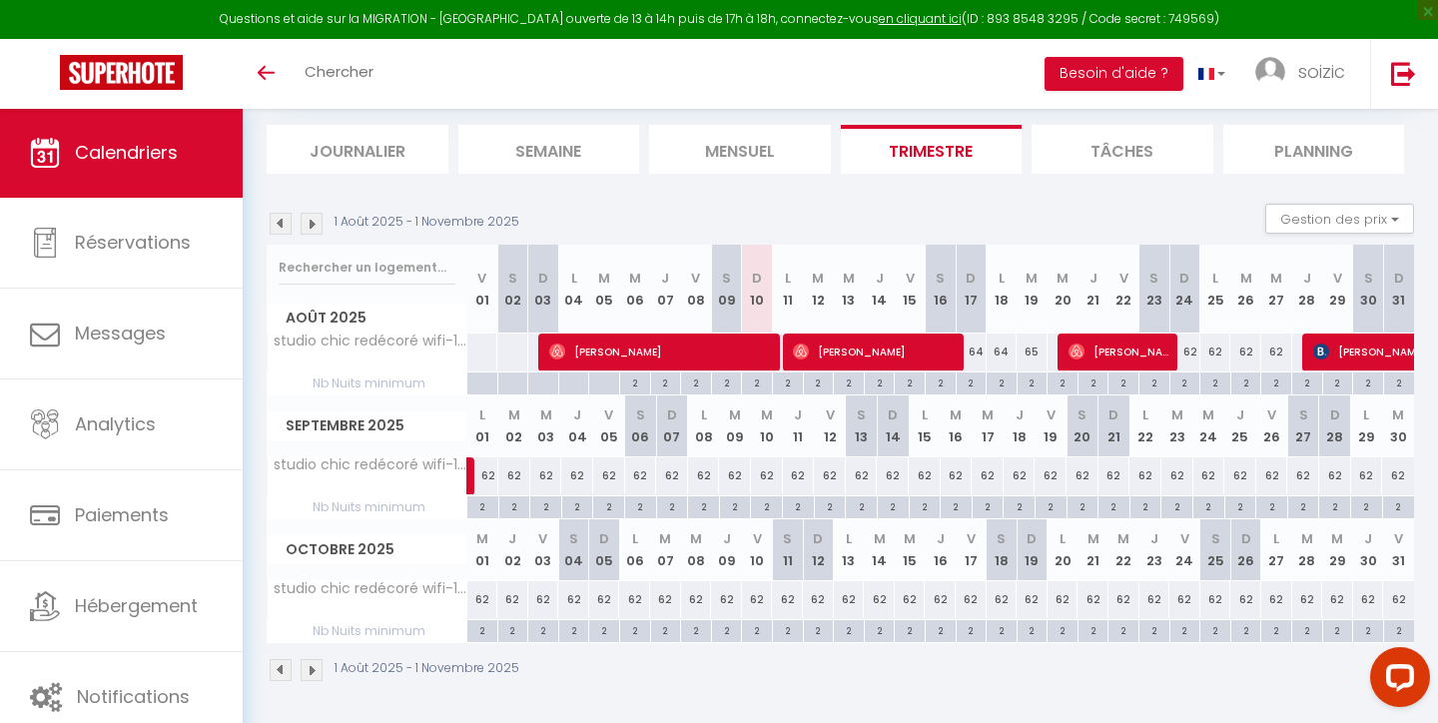
scroll to position [120, 0]
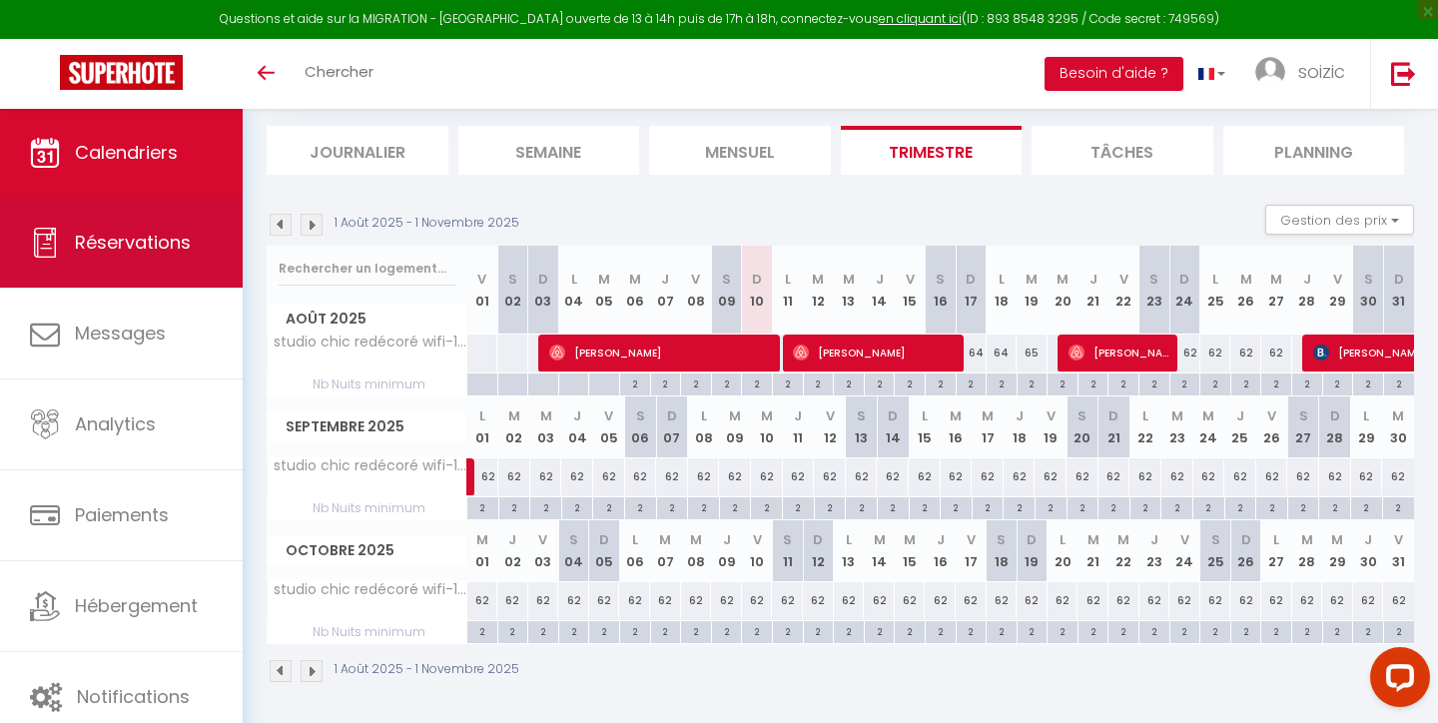
click at [115, 233] on span "Réservations" at bounding box center [133, 242] width 116 height 25
select select "not_cancelled"
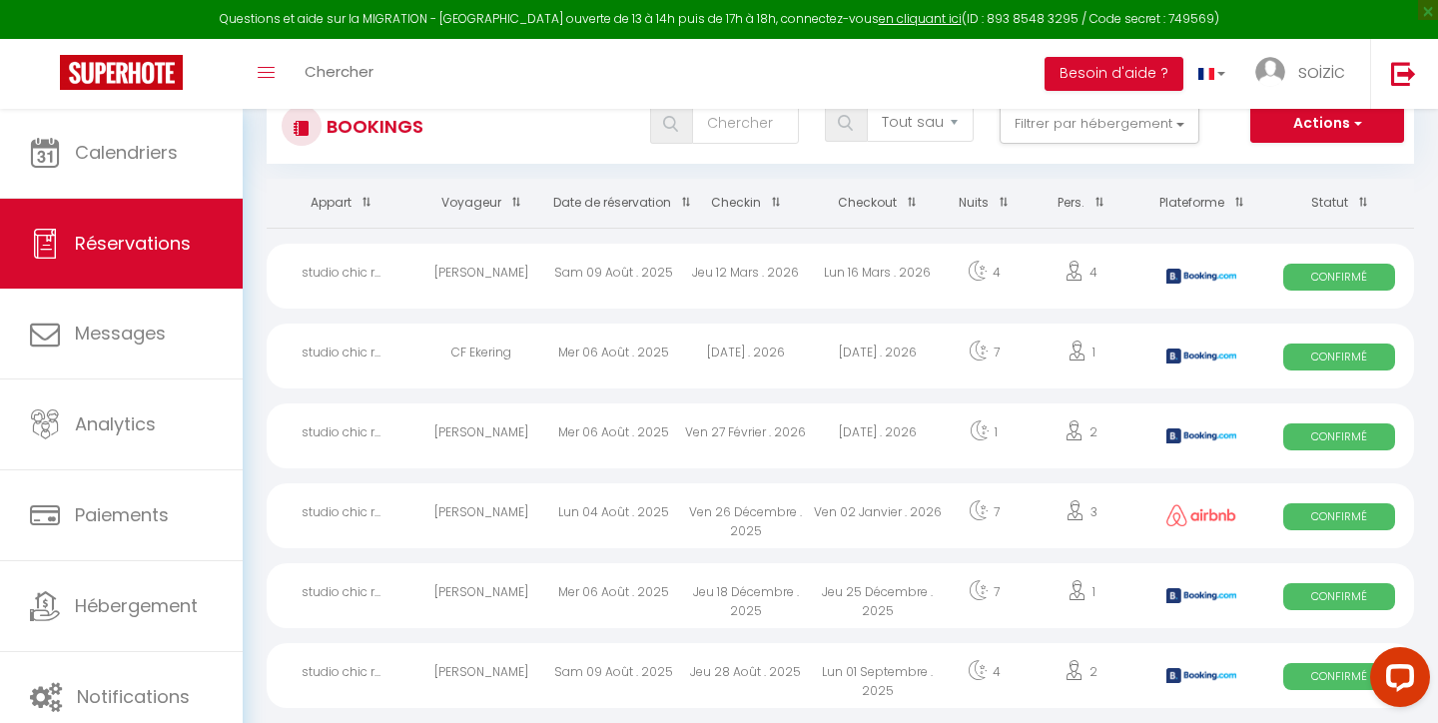
scroll to position [55, 0]
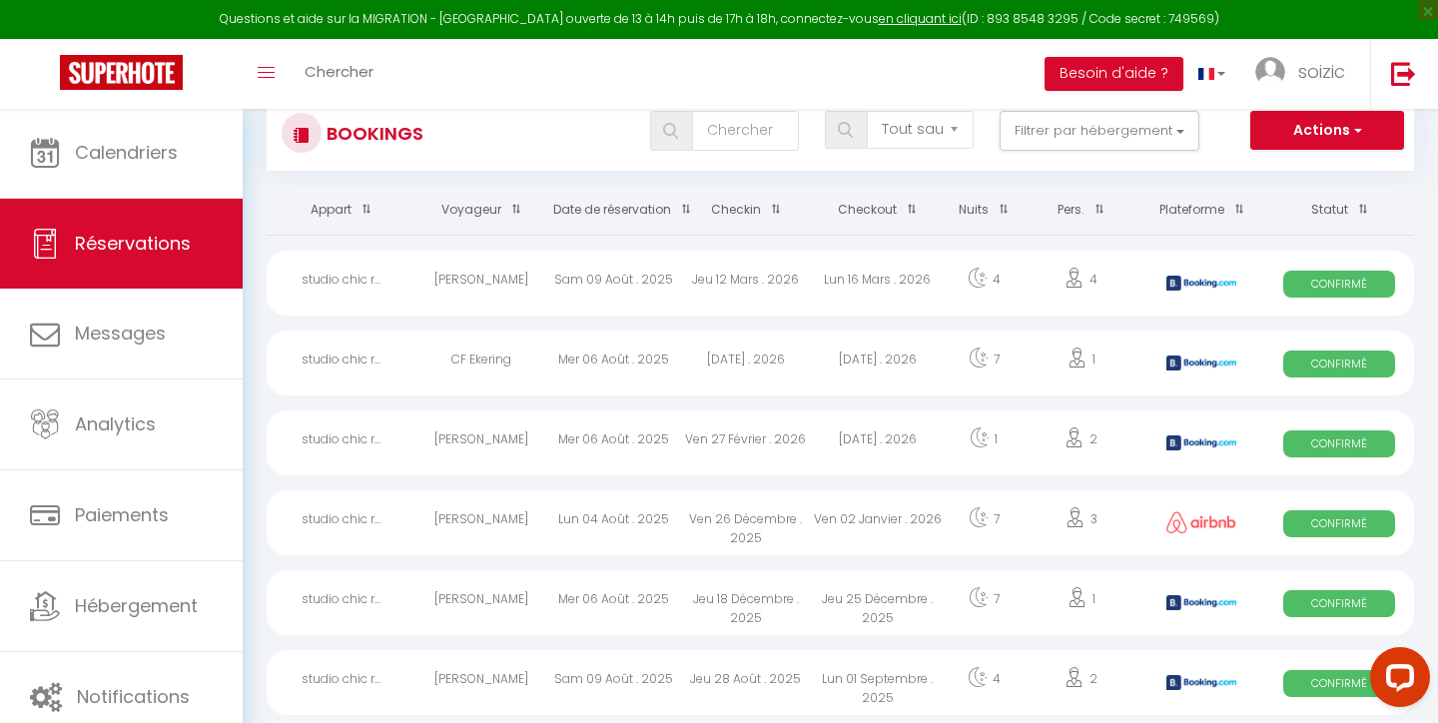
click at [1344, 289] on span "Confirmé" at bounding box center [1339, 284] width 112 height 27
select select "OK"
select select "KO"
select select "0"
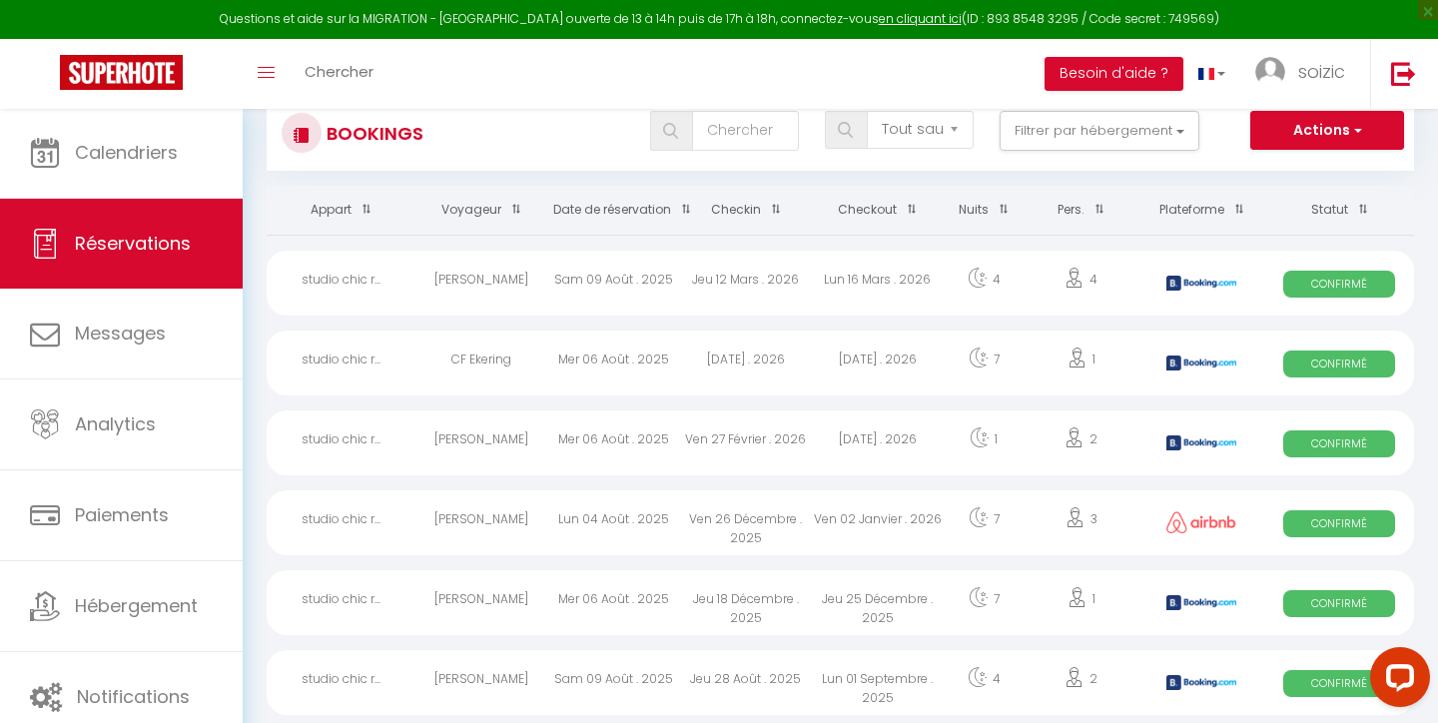
select select "1"
select select
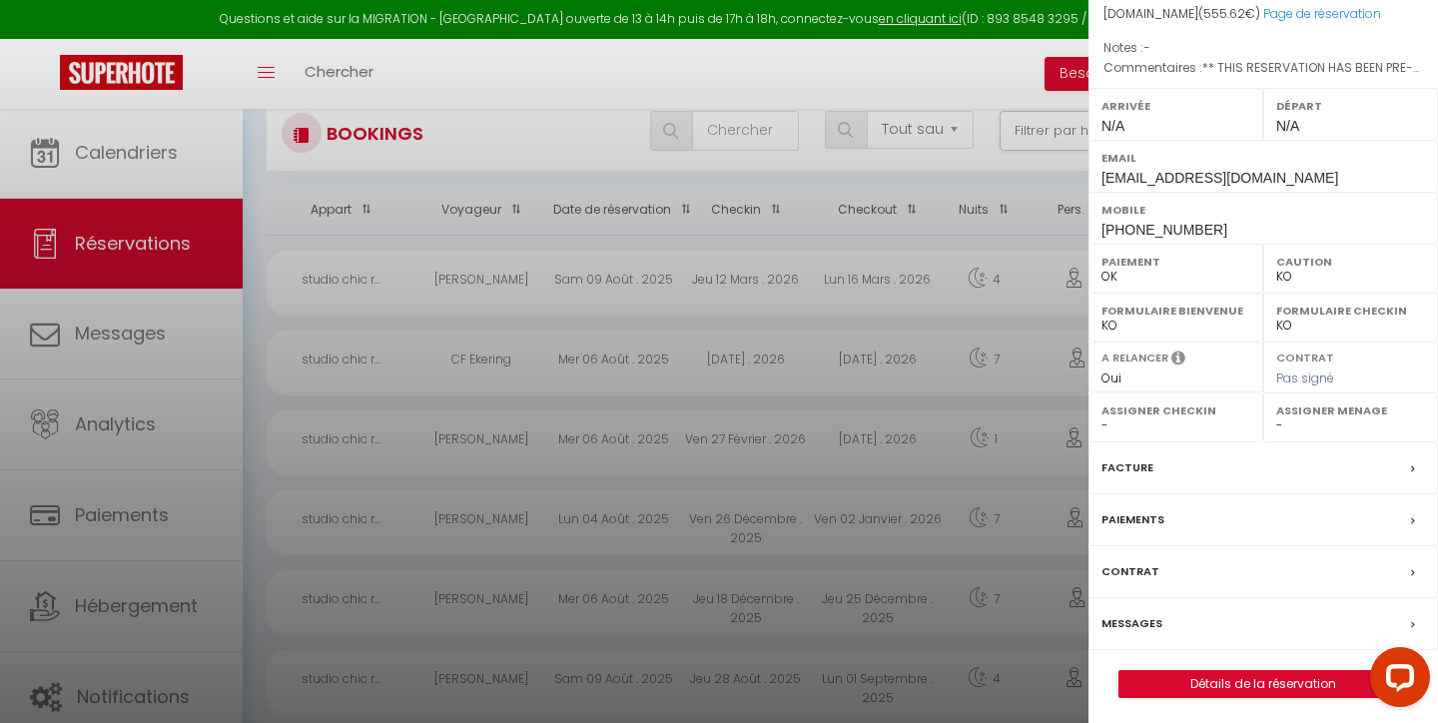
scroll to position [252, 0]
click at [1157, 471] on div "Facture" at bounding box center [1264, 469] width 350 height 52
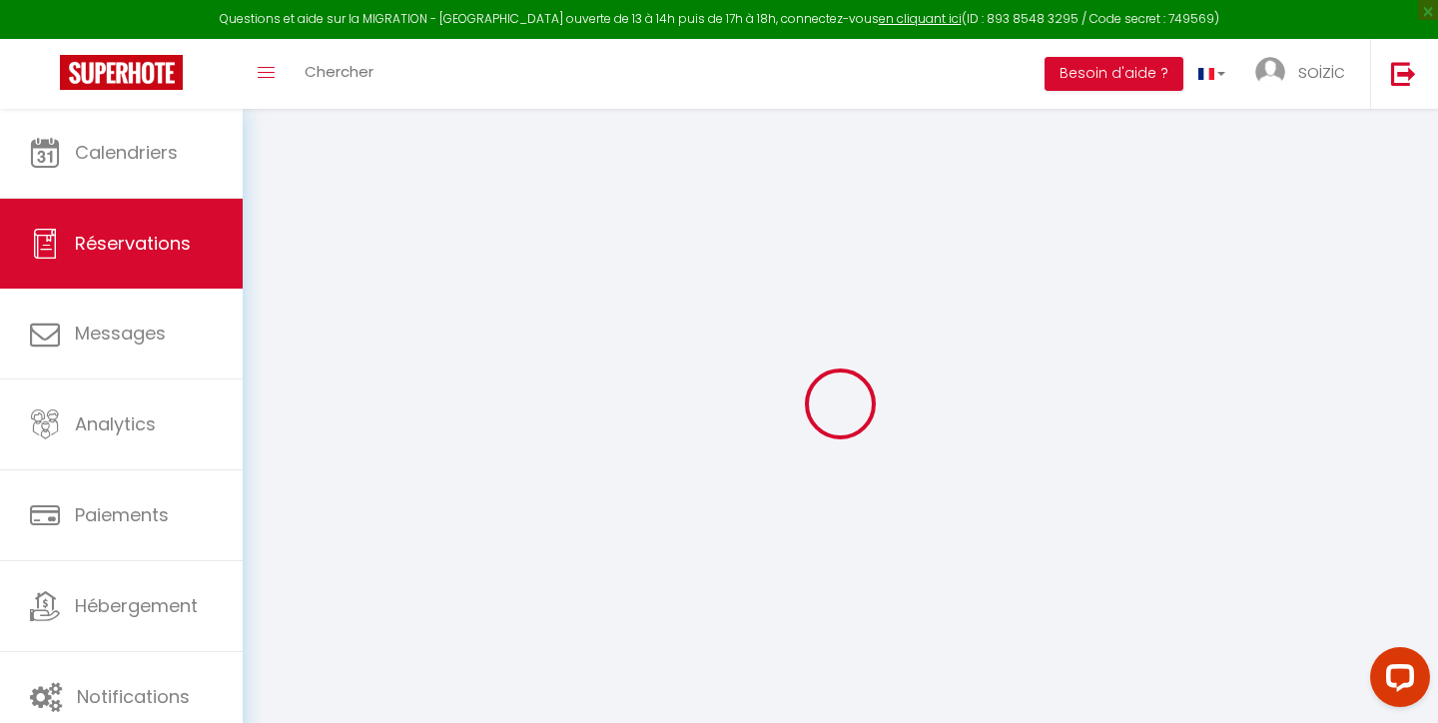
select select "cleaning"
select select "other"
select select "taxes"
select select
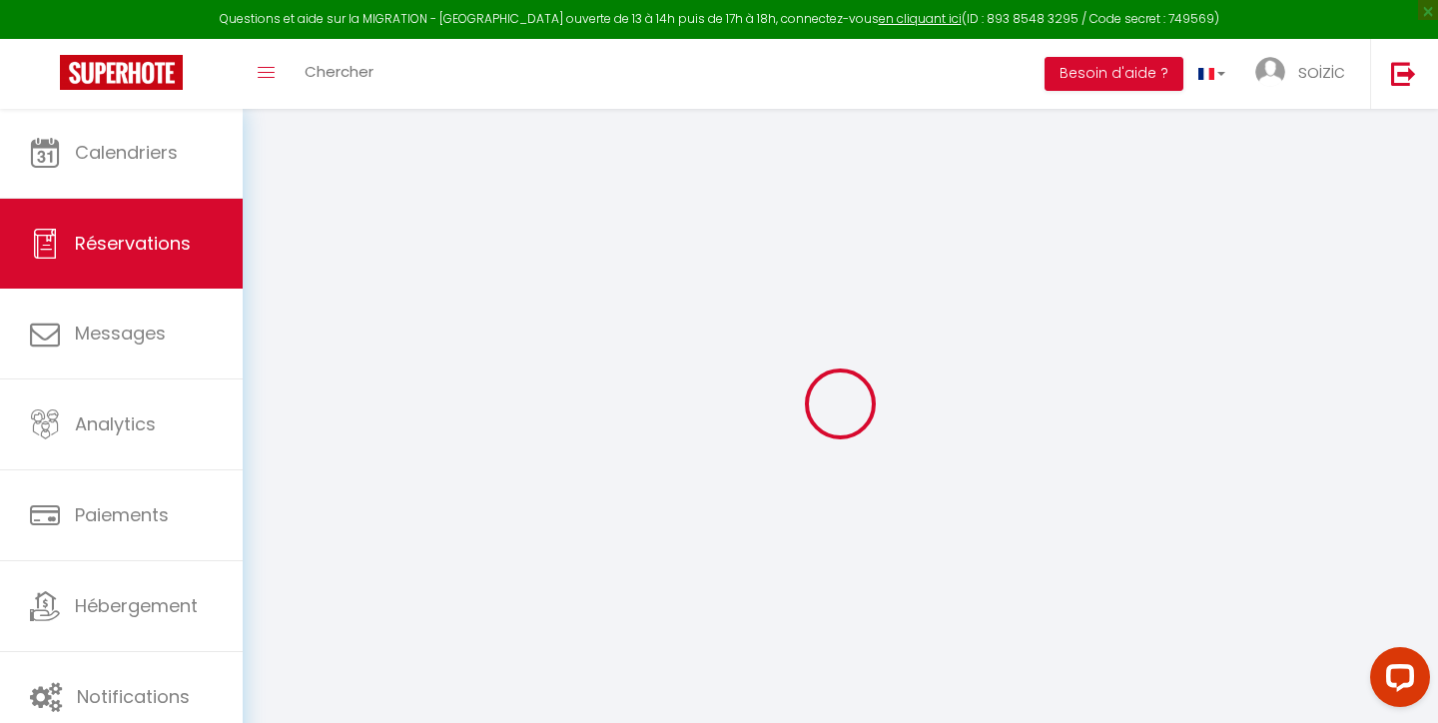
checkbox input "false"
select select
checkbox input "false"
type textarea "** THIS RESERVATION HAS BEEN PRE-PAID ** BOOKING NOTE : Payment charge is EUR 7…"
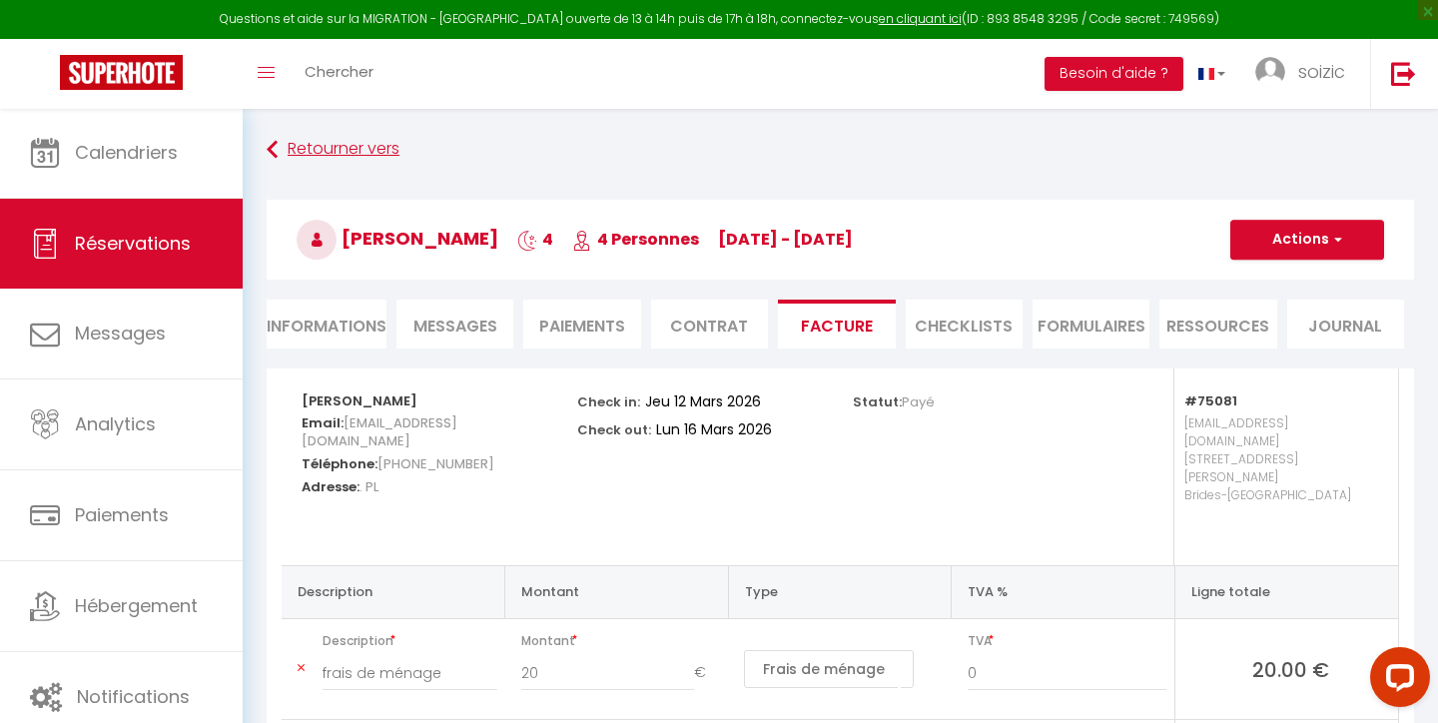
click at [270, 150] on icon at bounding box center [272, 150] width 11 height 36
select select "not_cancelled"
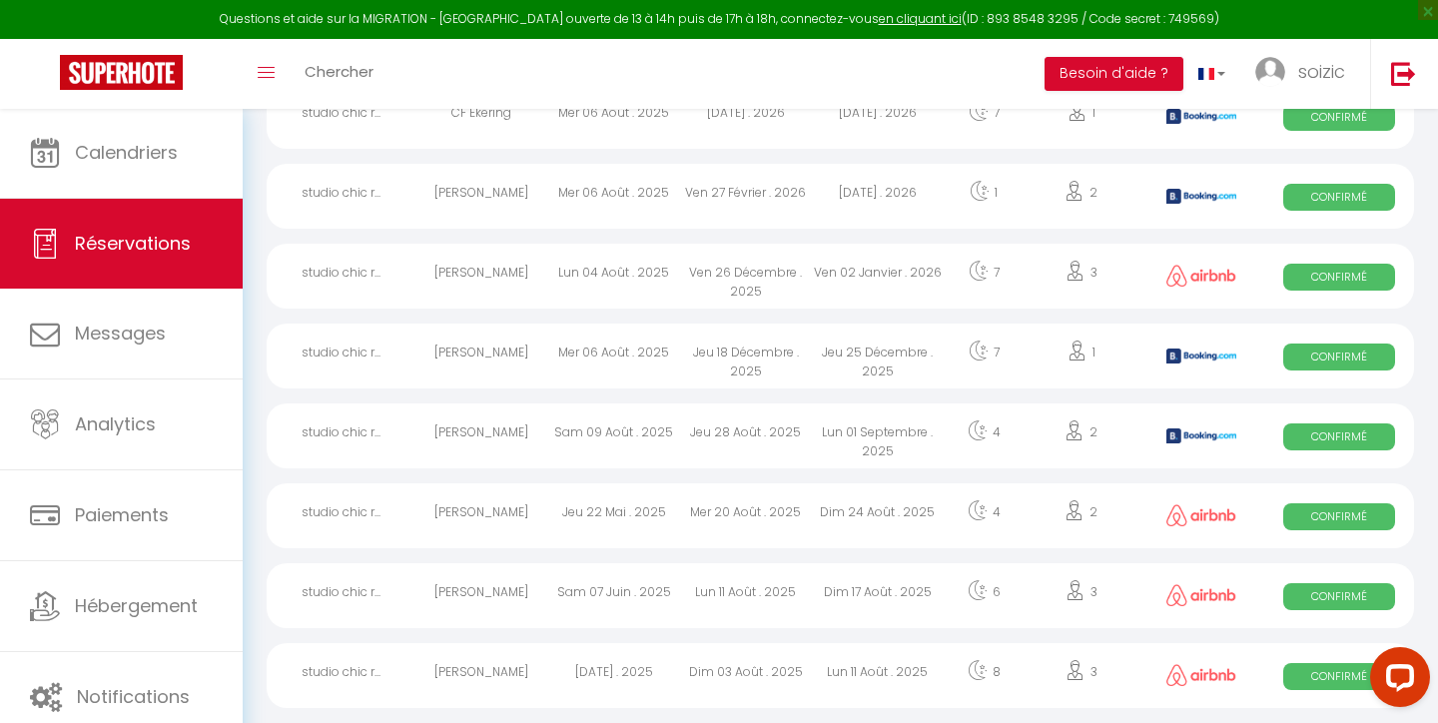
scroll to position [309, 0]
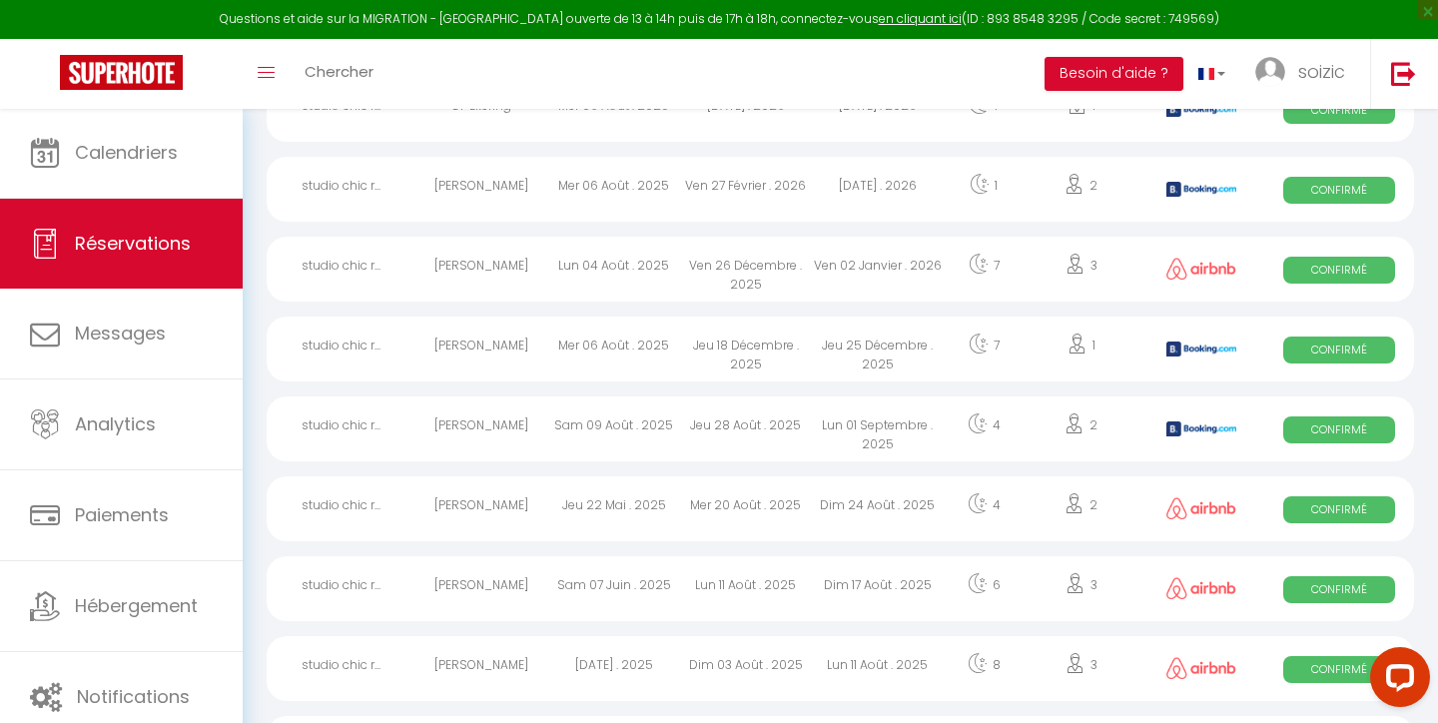
click at [1358, 425] on span "Confirmé" at bounding box center [1339, 429] width 112 height 27
select select "OK"
select select "KO"
select select "0"
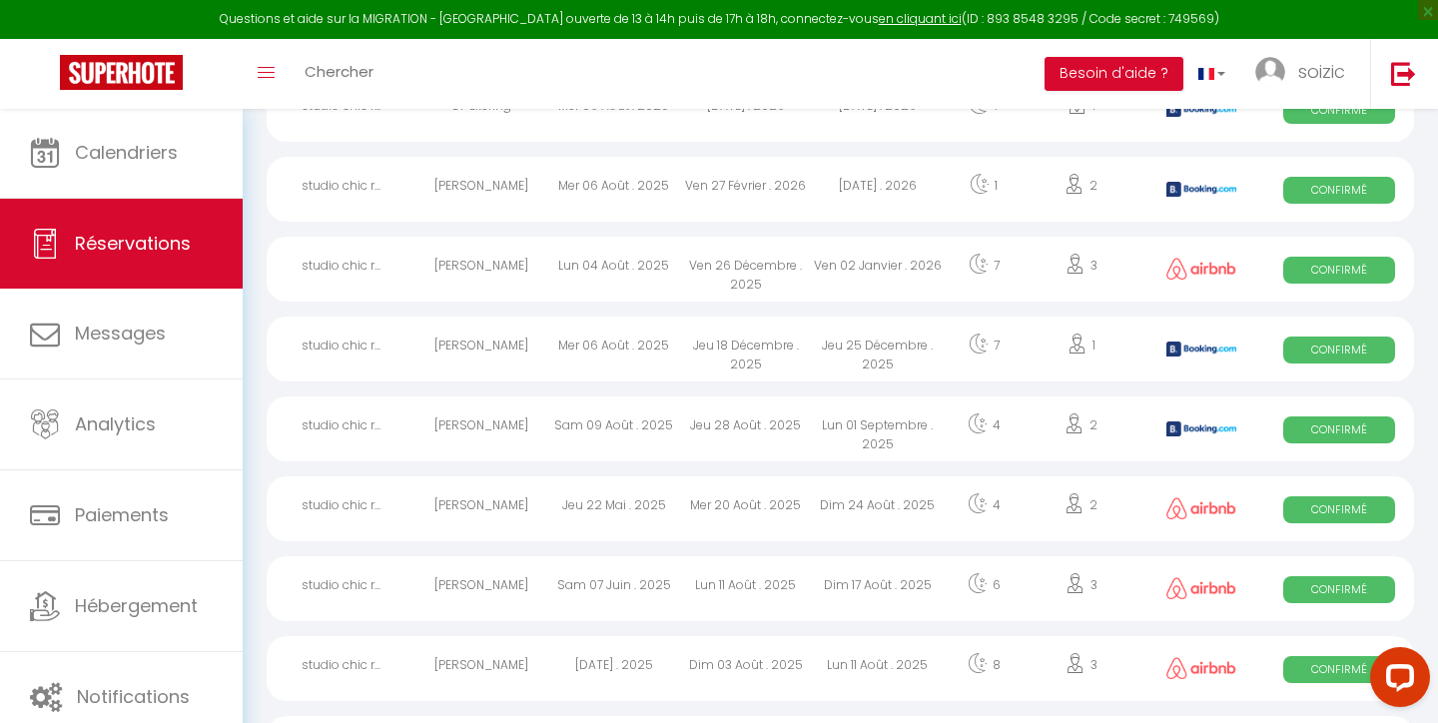
select select "1"
select select
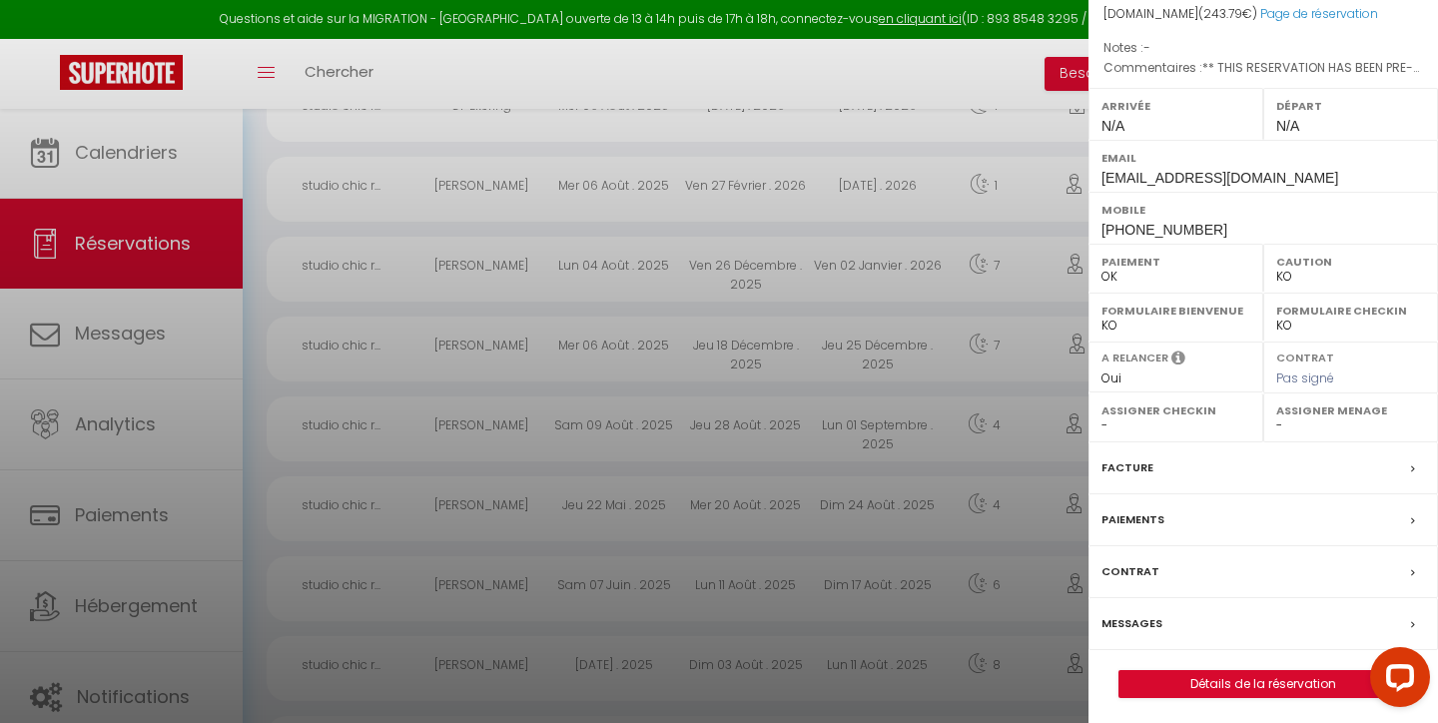
scroll to position [252, 0]
click at [1144, 472] on label "Facture" at bounding box center [1128, 468] width 52 height 21
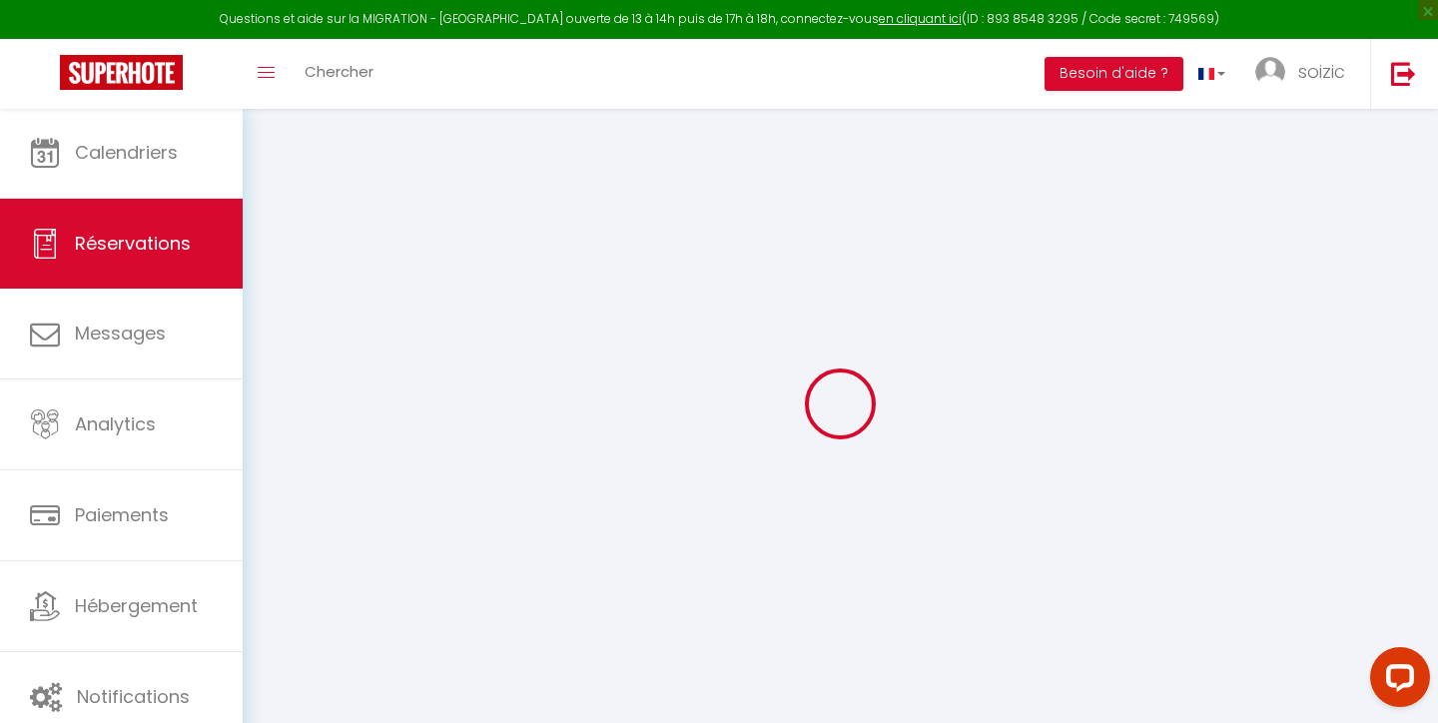
select select "cleaning"
select select "other"
select select "taxes"
select select
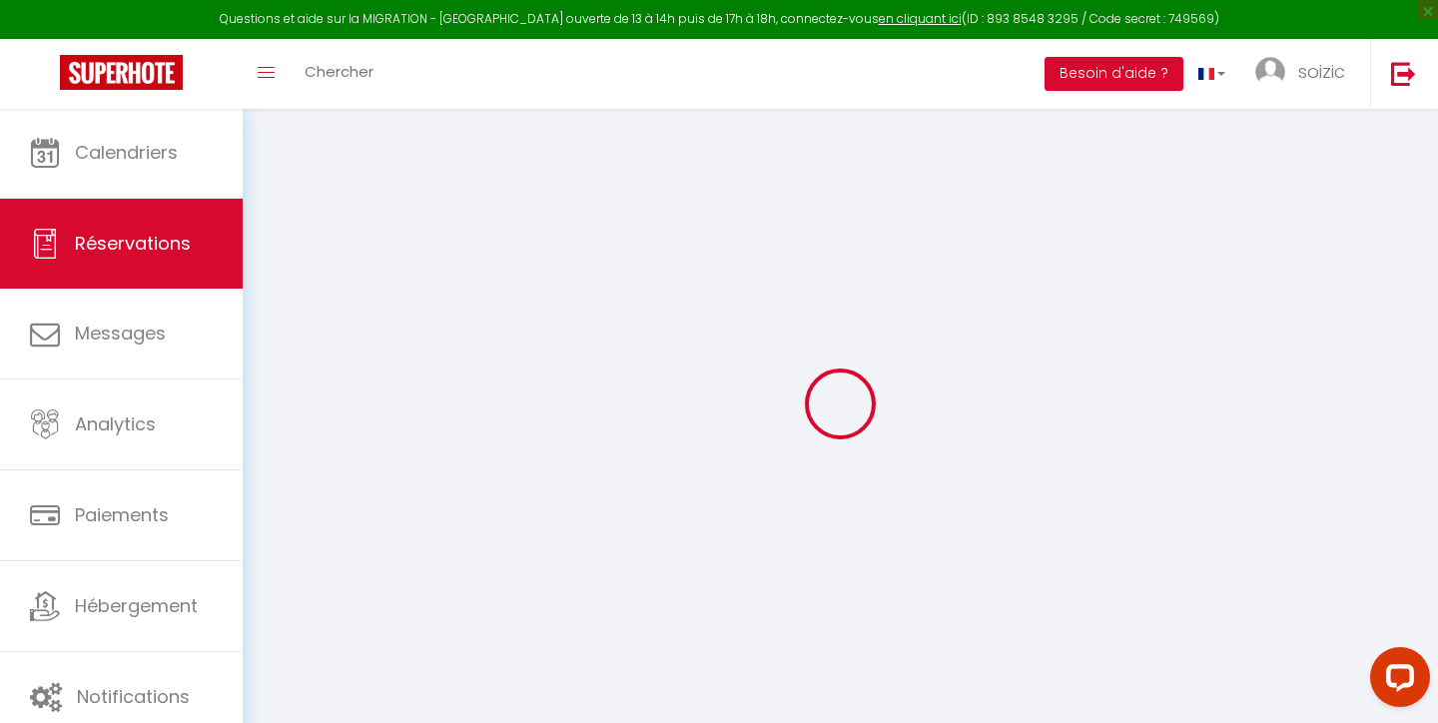
checkbox input "false"
select select
checkbox input "false"
type textarea "** THIS RESERVATION HAS BEEN PRE-PAID ** BOOKING NOTE : Payment charge is EUR 3…"
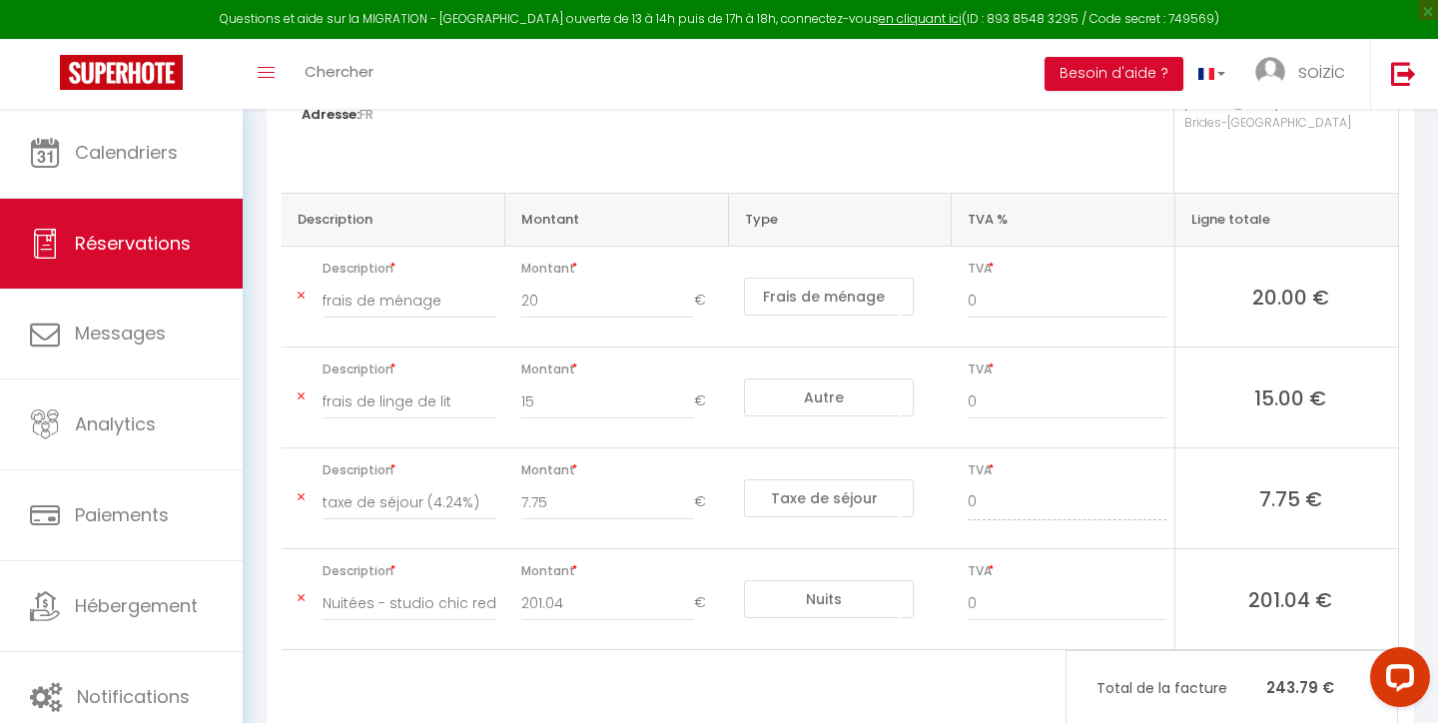
scroll to position [371, 0]
click at [142, 232] on span "Réservations" at bounding box center [133, 243] width 116 height 25
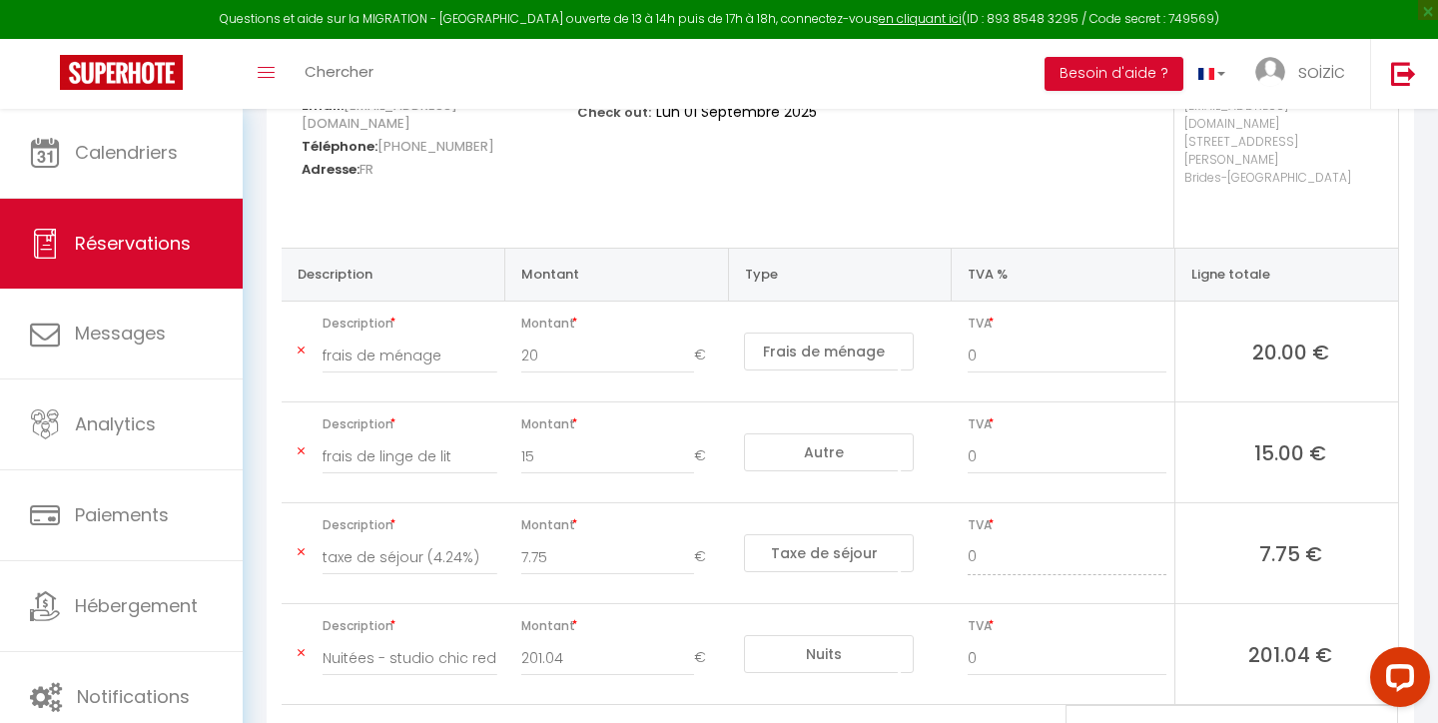
select select "not_cancelled"
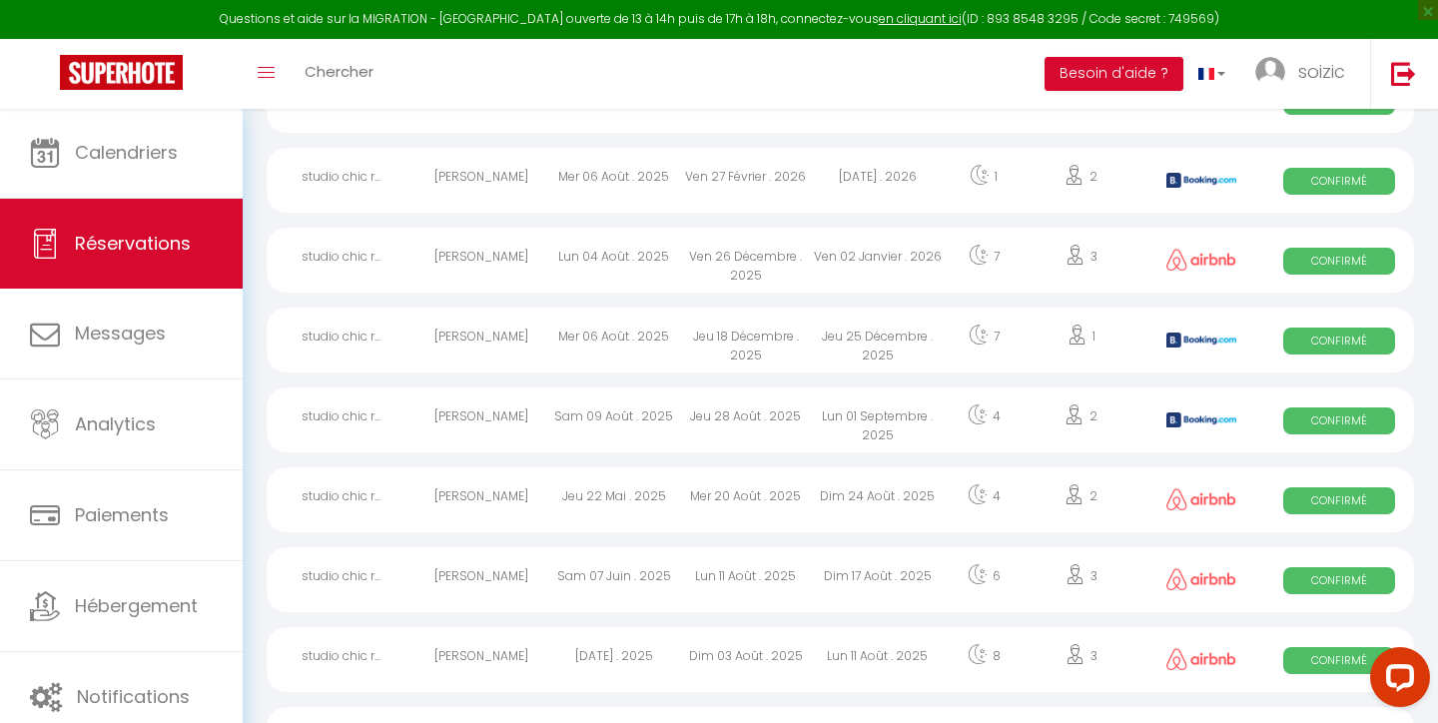
click at [1351, 341] on span "Confirmé" at bounding box center [1339, 341] width 112 height 27
select select "OK"
select select "KO"
select select "0"
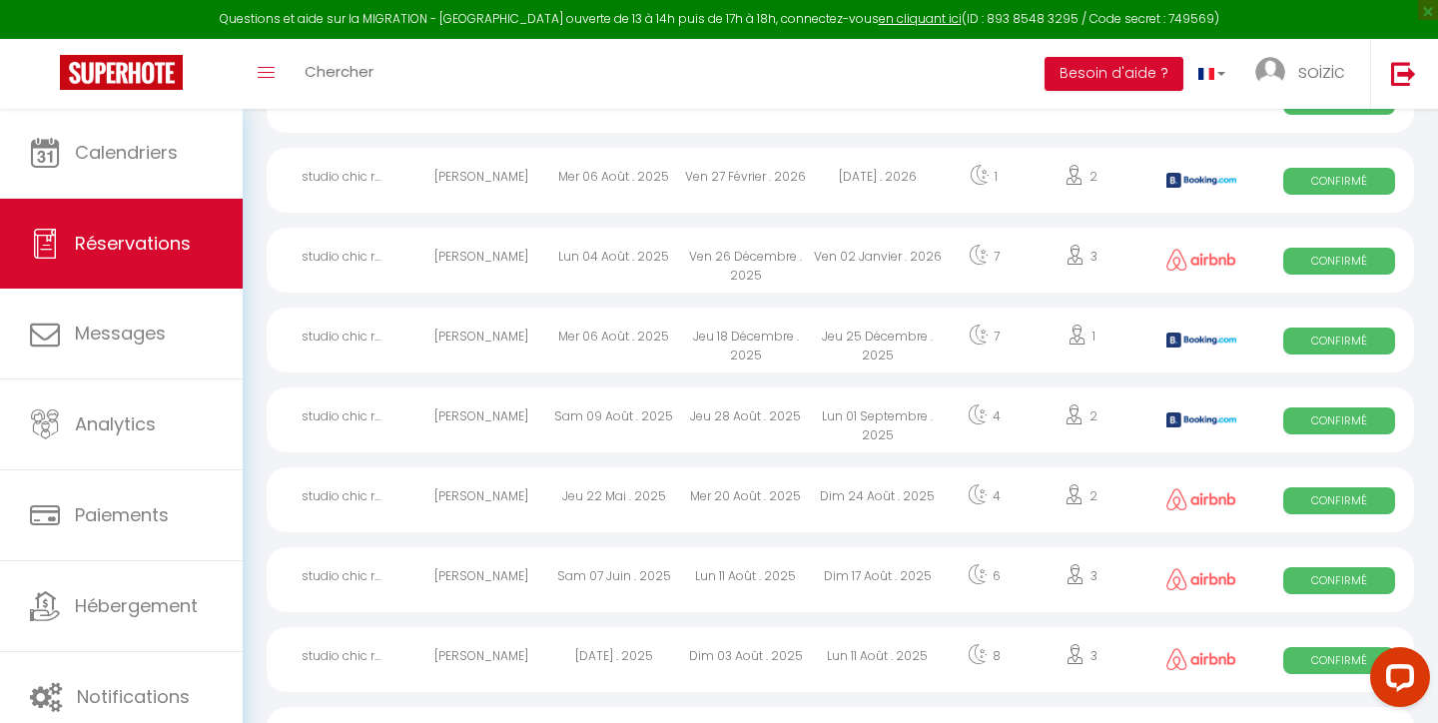
select select "1"
select select
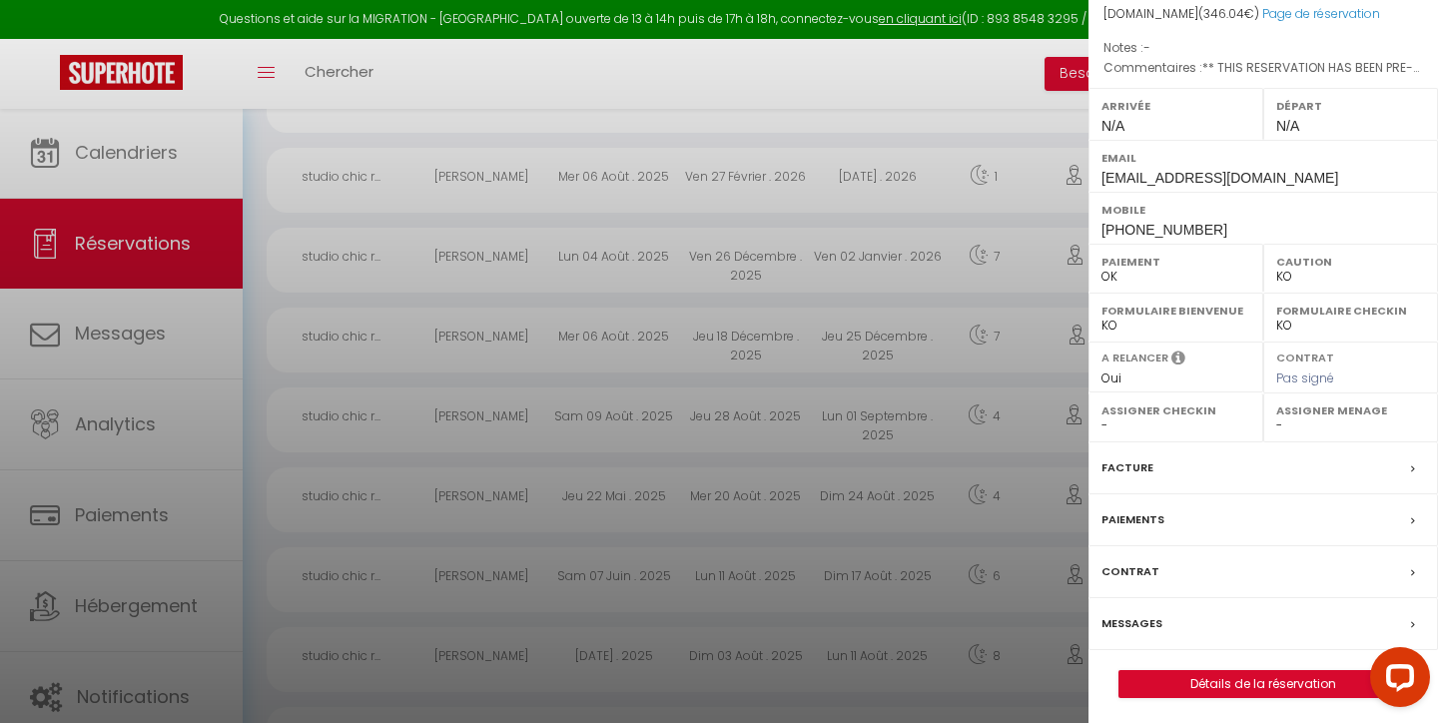
scroll to position [252, 0]
click at [1120, 461] on label "Facture" at bounding box center [1128, 468] width 52 height 21
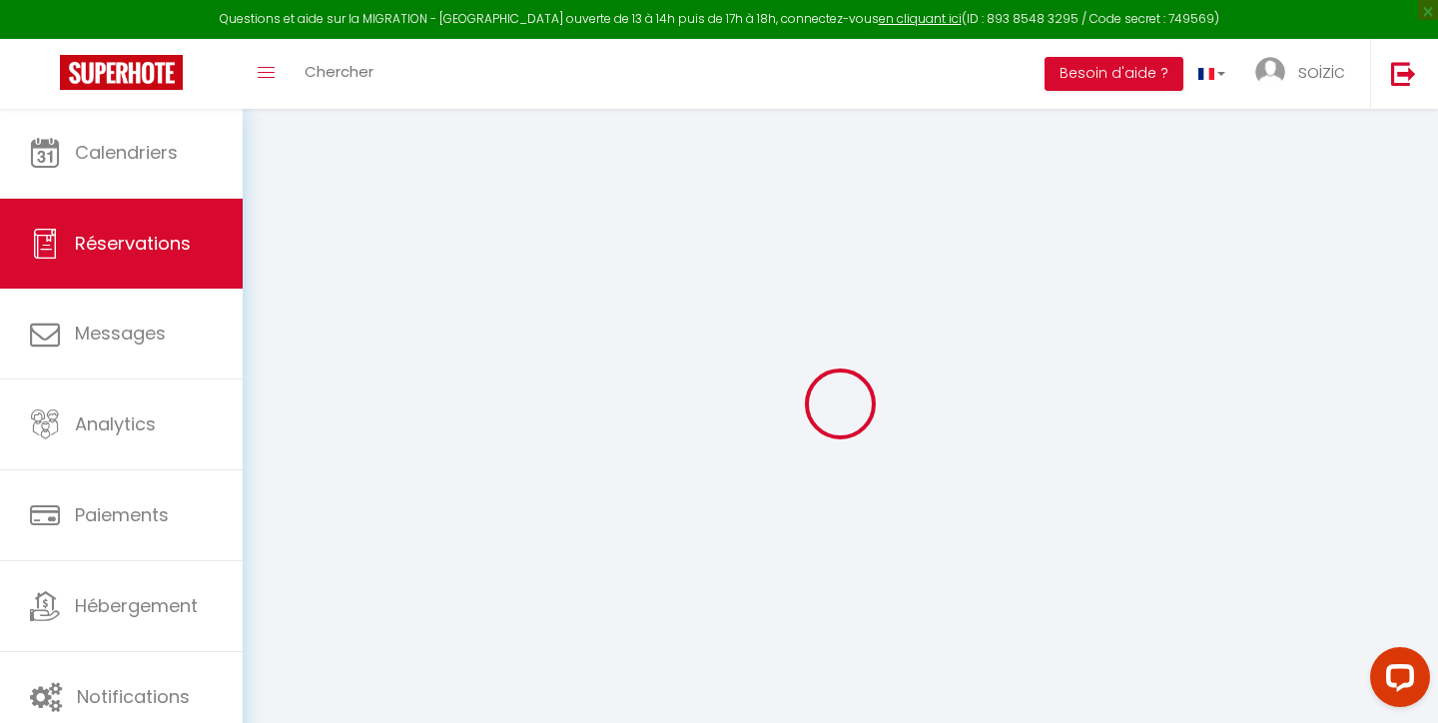
select select "taxes"
select select
checkbox input "false"
select select
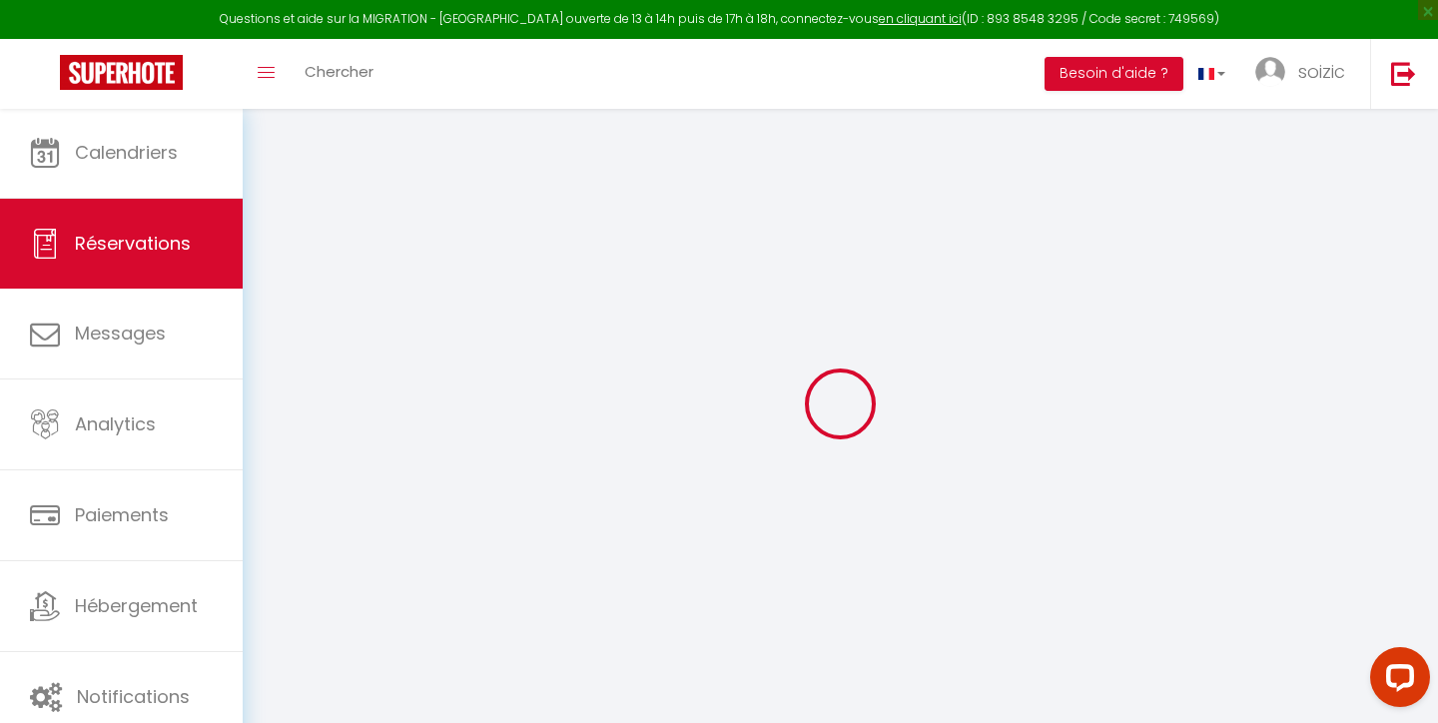
select select
checkbox input "false"
type textarea "** THIS RESERVATION HAS BEEN PRE-PAID ** Approximate time of arrival: between 1…"
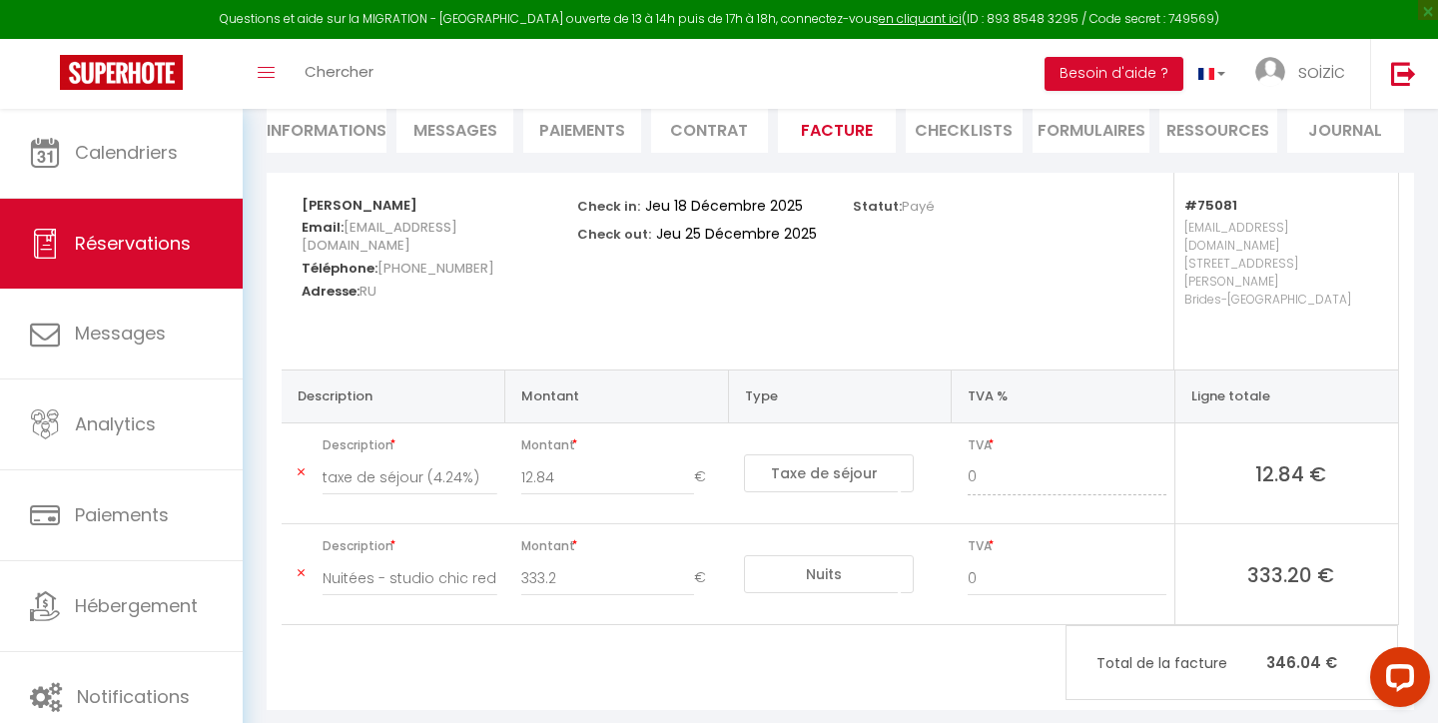
scroll to position [195, 0]
click at [149, 257] on link "Réservations" at bounding box center [121, 244] width 243 height 90
select select "not_cancelled"
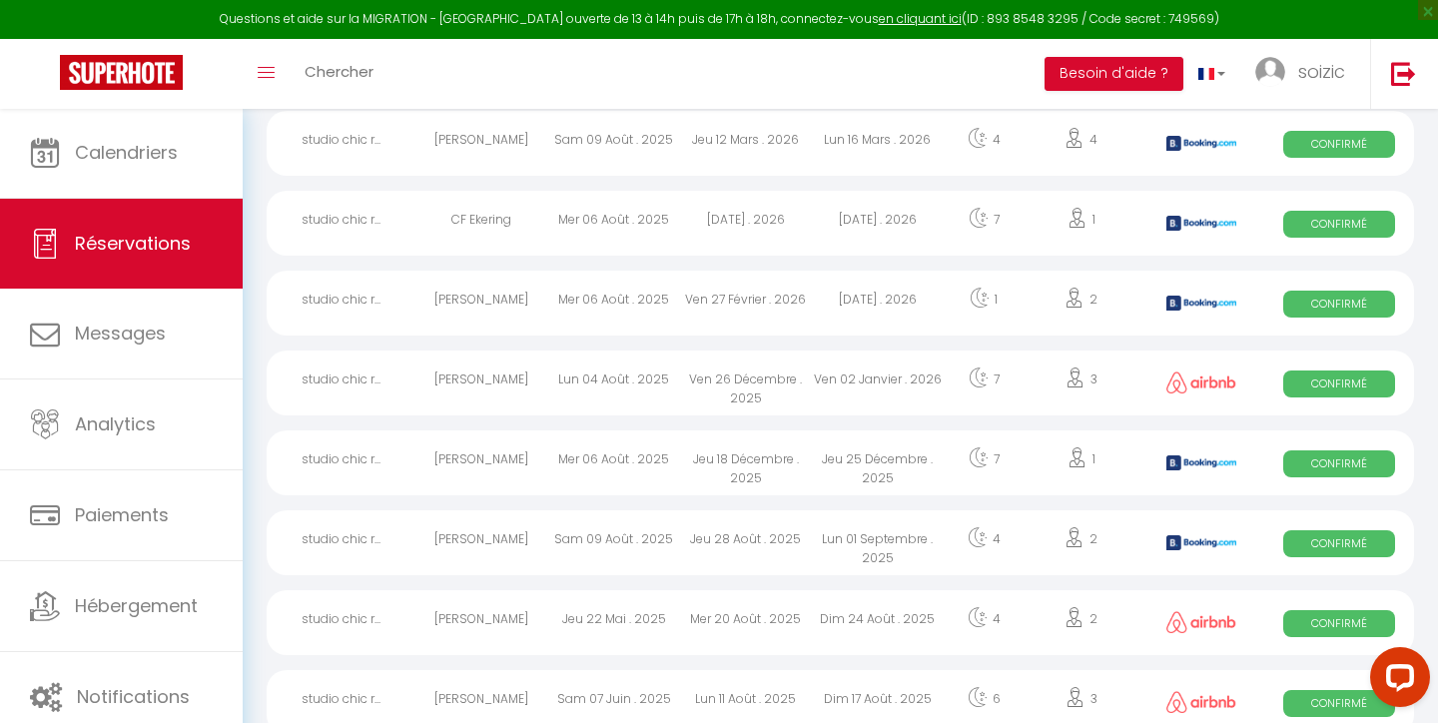
click at [1339, 384] on span "Confirmé" at bounding box center [1339, 384] width 112 height 27
select select "OK"
select select "0"
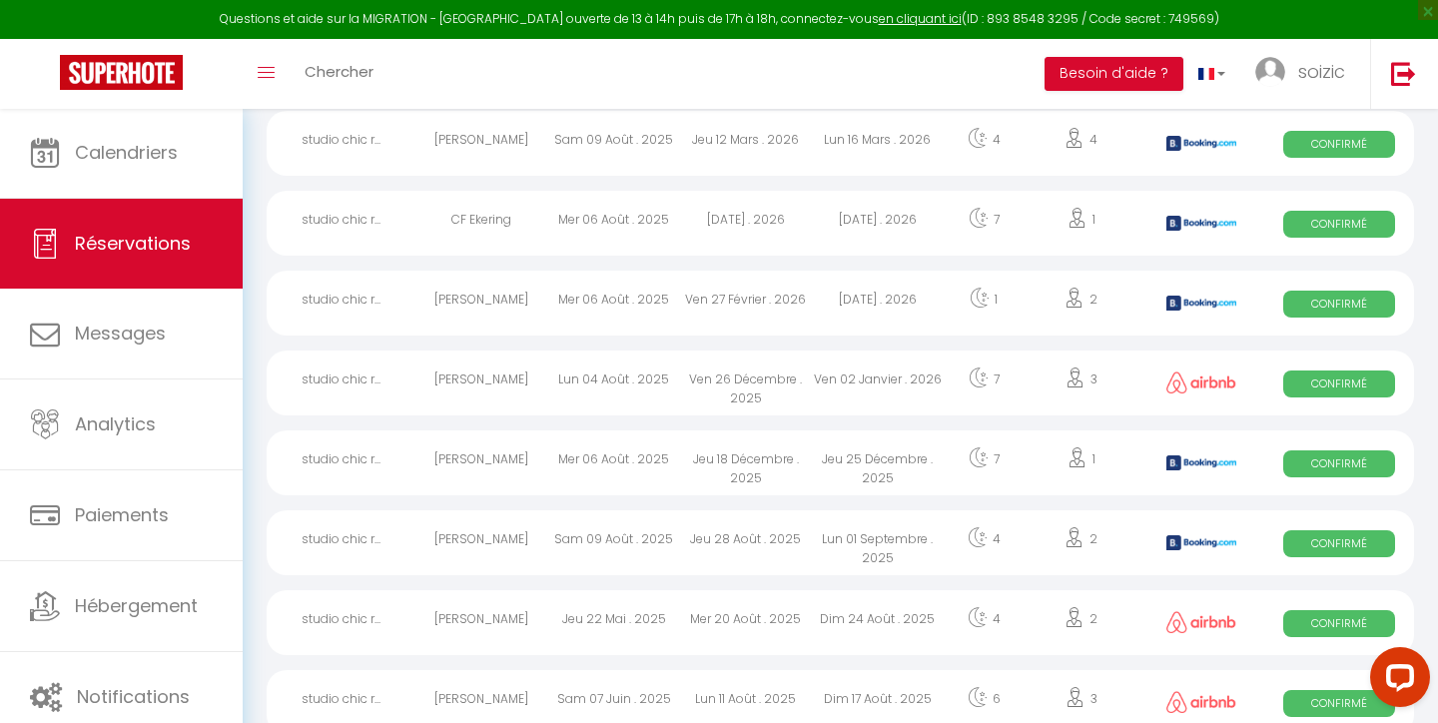
select select "1"
select select
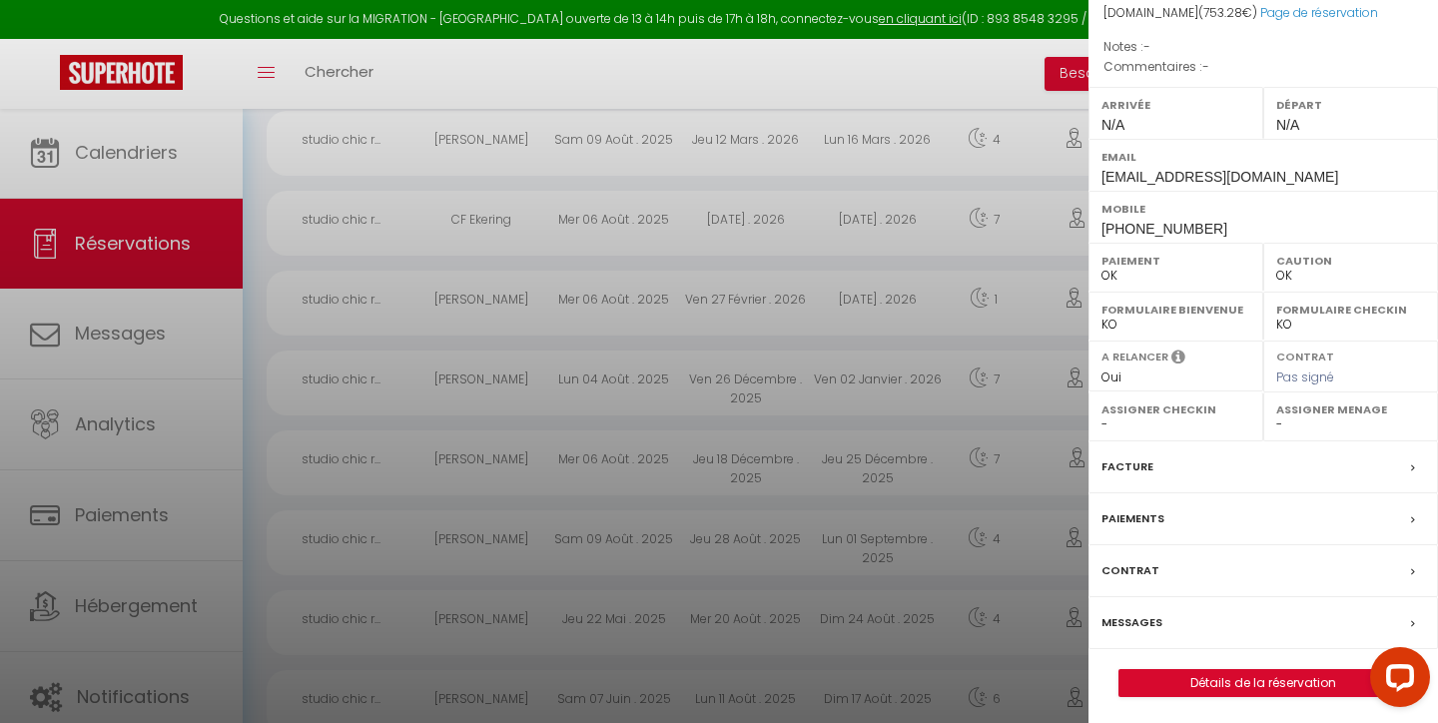
scroll to position [222, 0]
click at [1145, 462] on label "Facture" at bounding box center [1128, 468] width 52 height 21
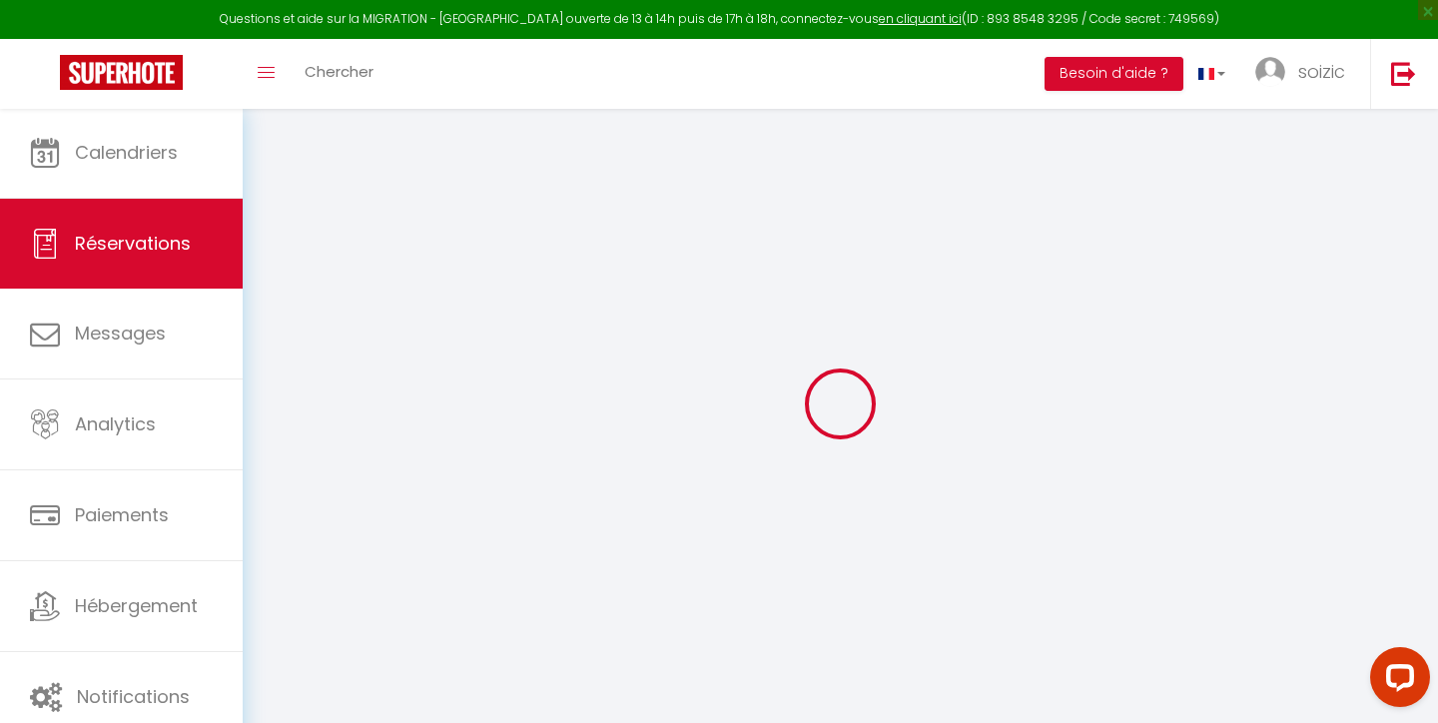
select select "other"
select select "cleaning"
select select "other"
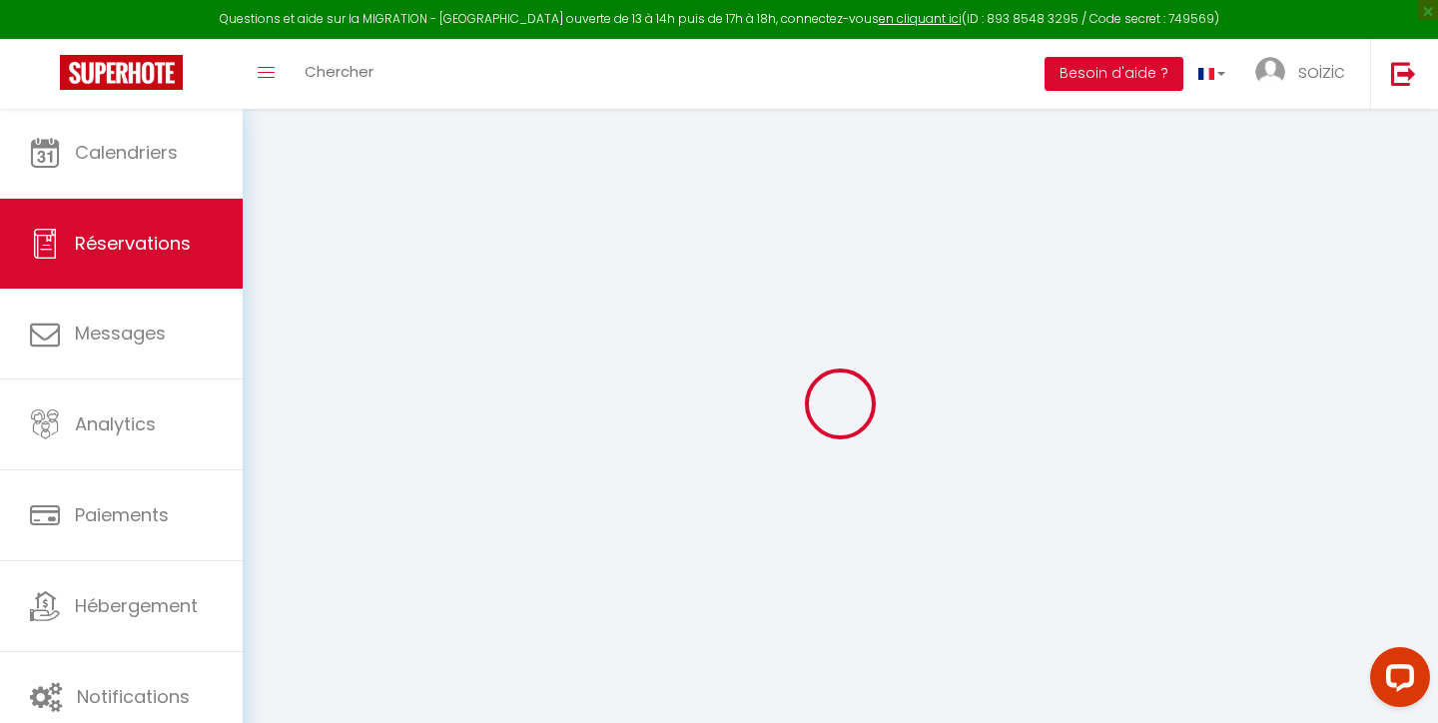
select select "taxes"
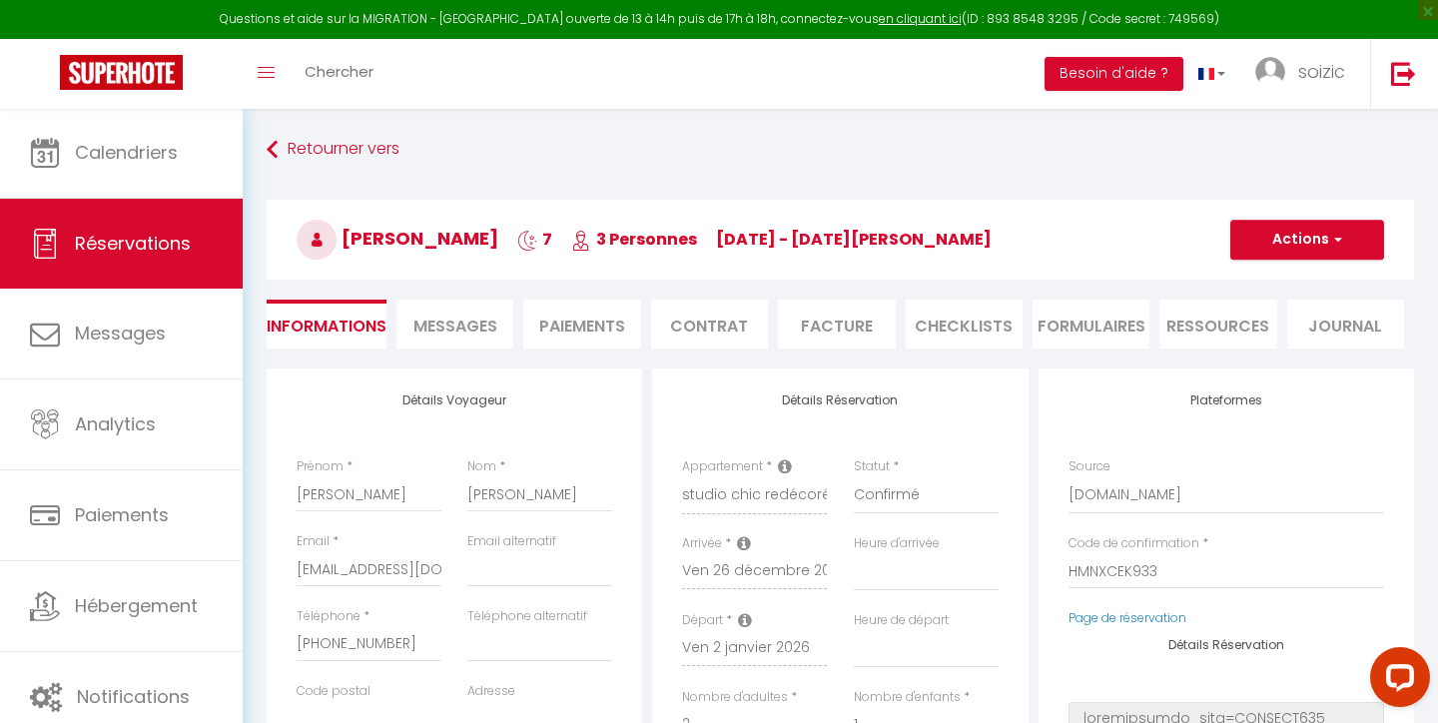
select select
checkbox input "false"
select select
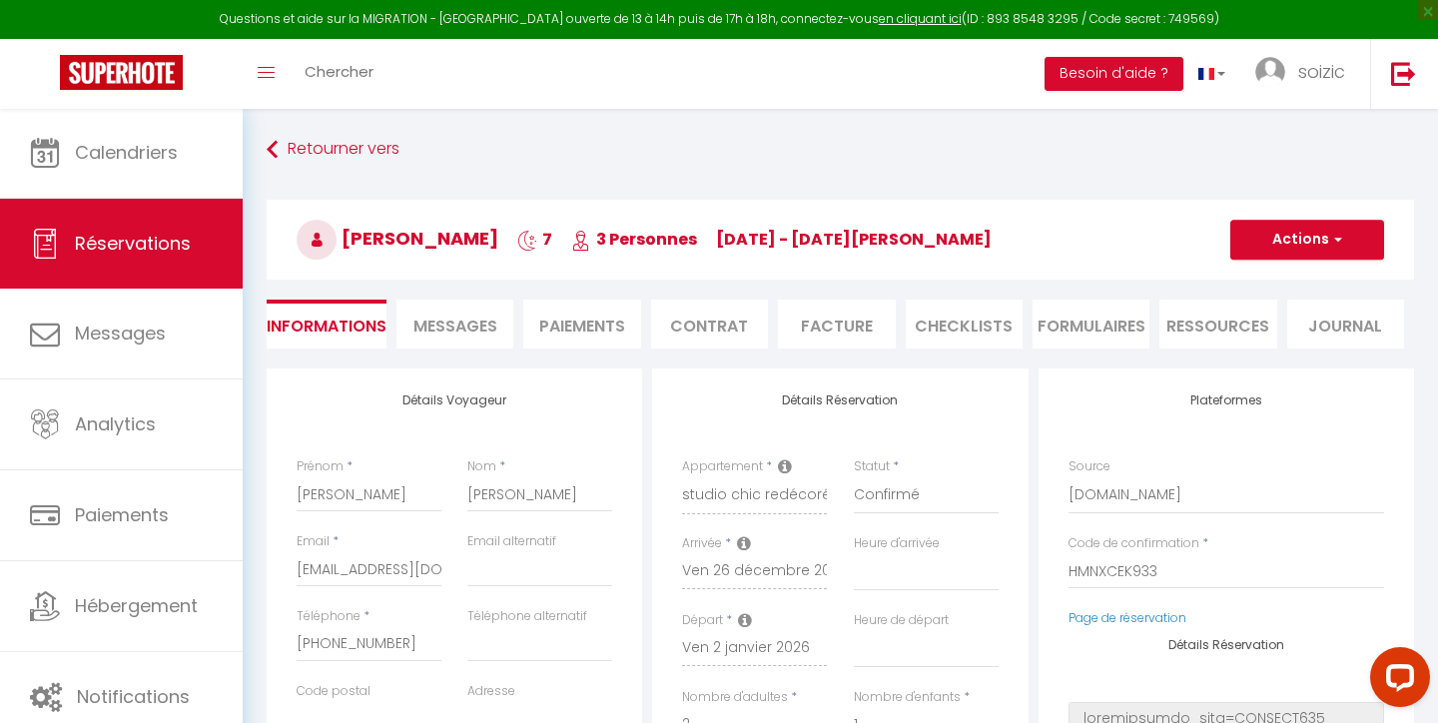
select select
checkbox input "false"
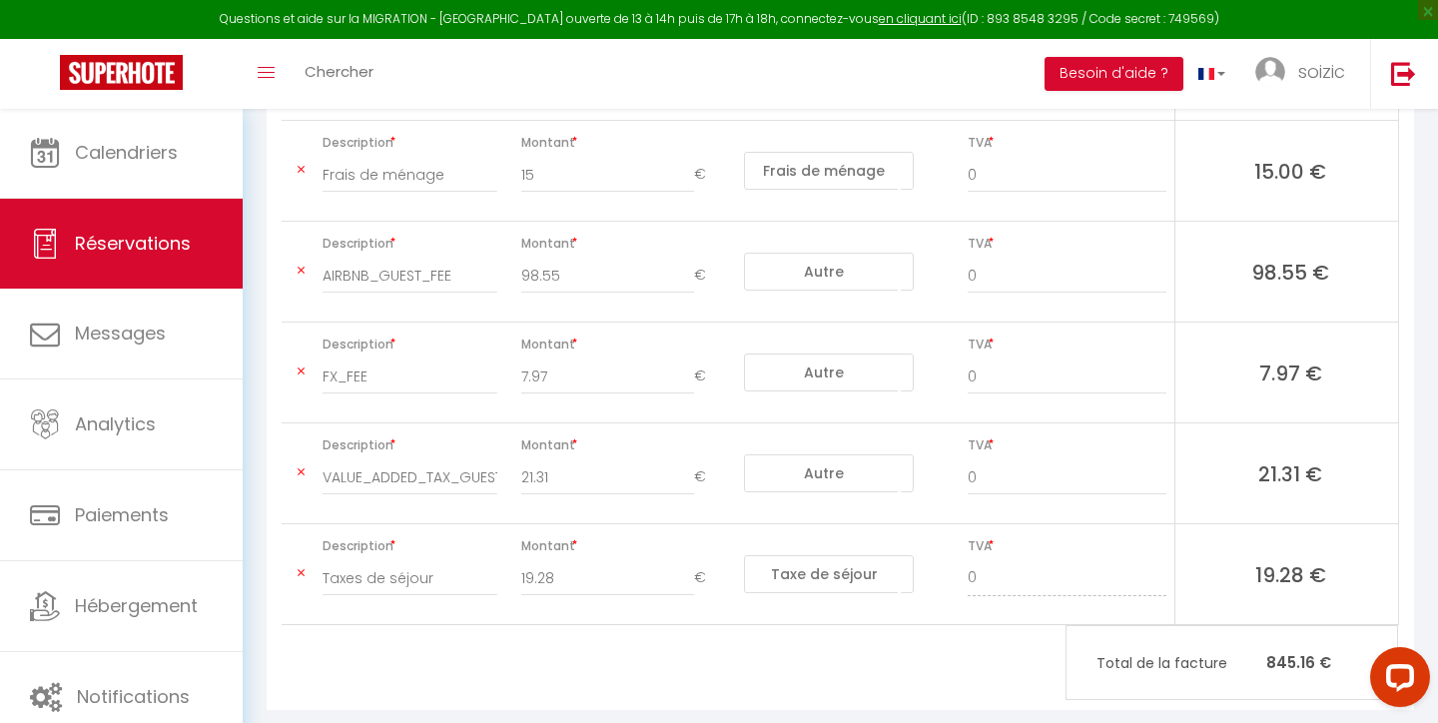
scroll to position [699, 0]
click at [120, 240] on span "Réservations" at bounding box center [133, 243] width 116 height 25
select select "not_cancelled"
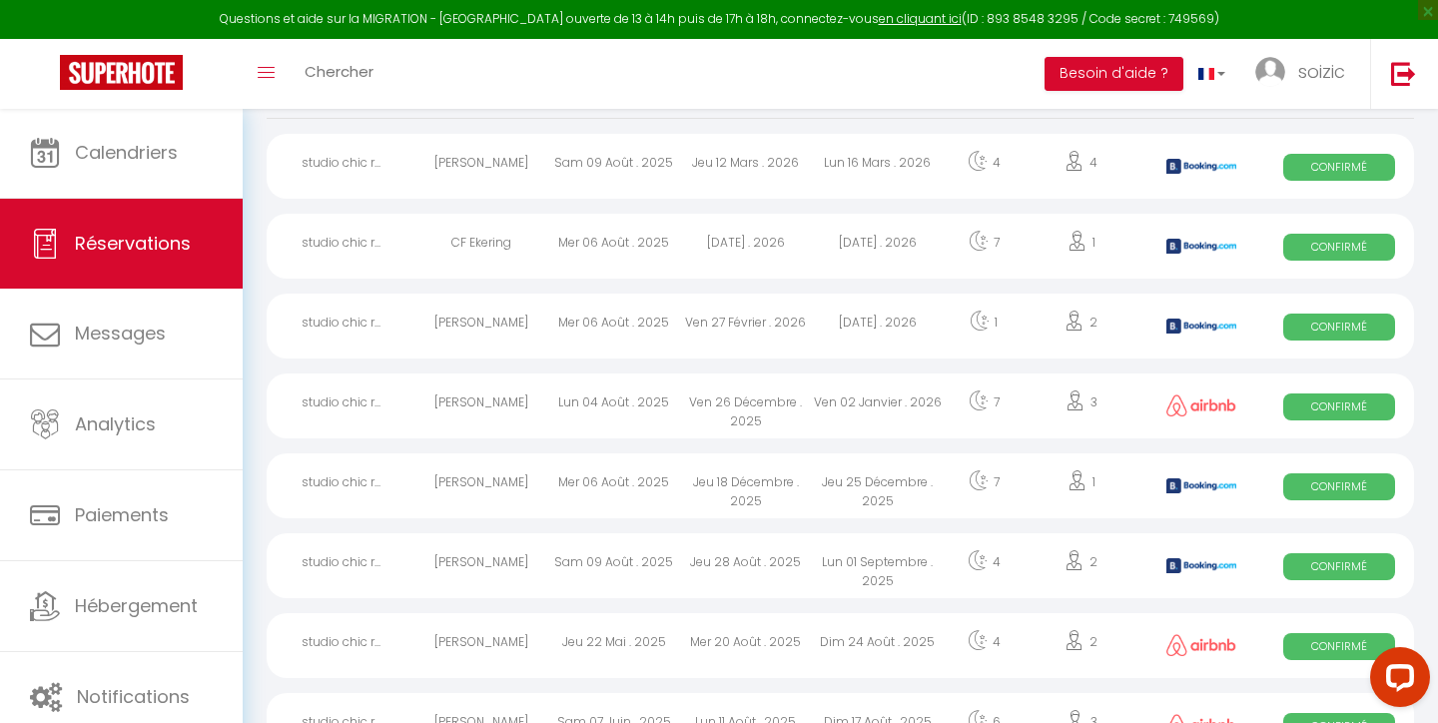
scroll to position [165, 0]
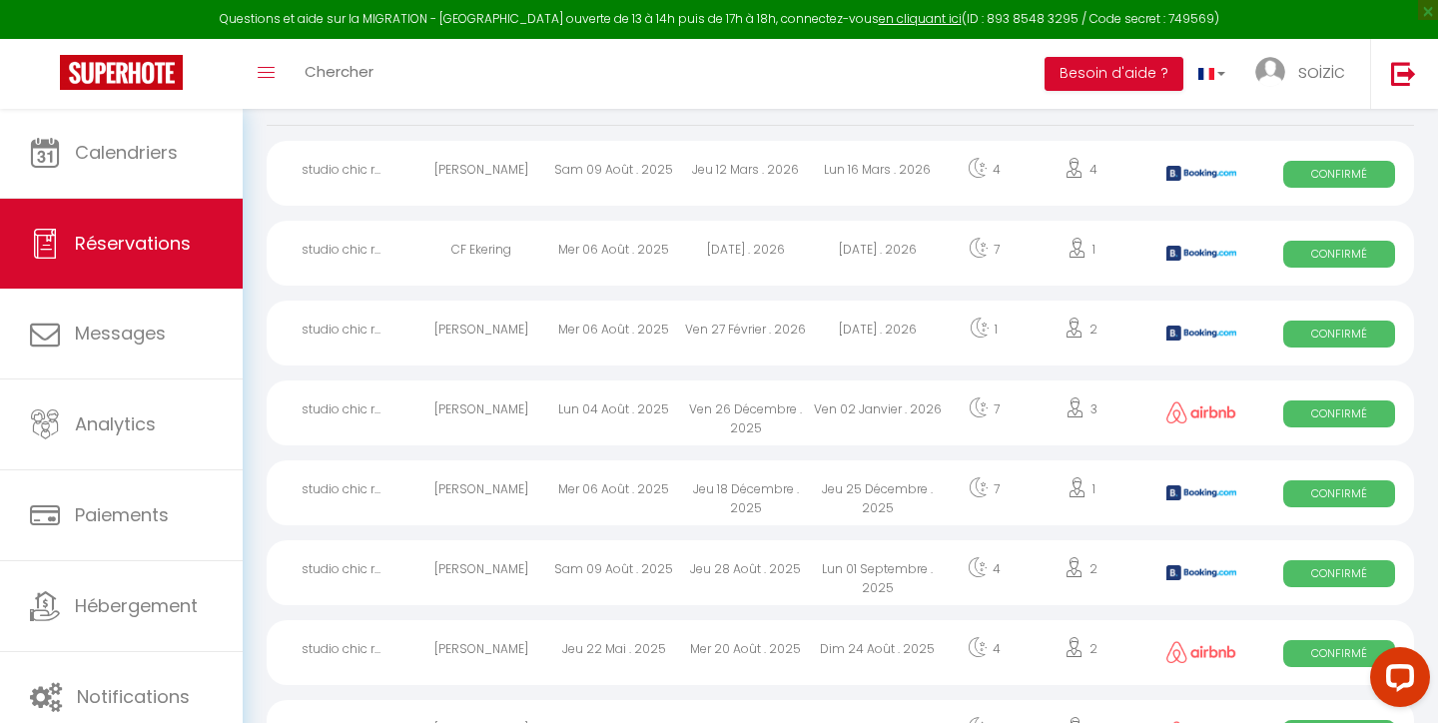
click at [1341, 335] on span "Confirmé" at bounding box center [1339, 334] width 112 height 27
select select "OK"
select select "KO"
select select "1"
select select "0"
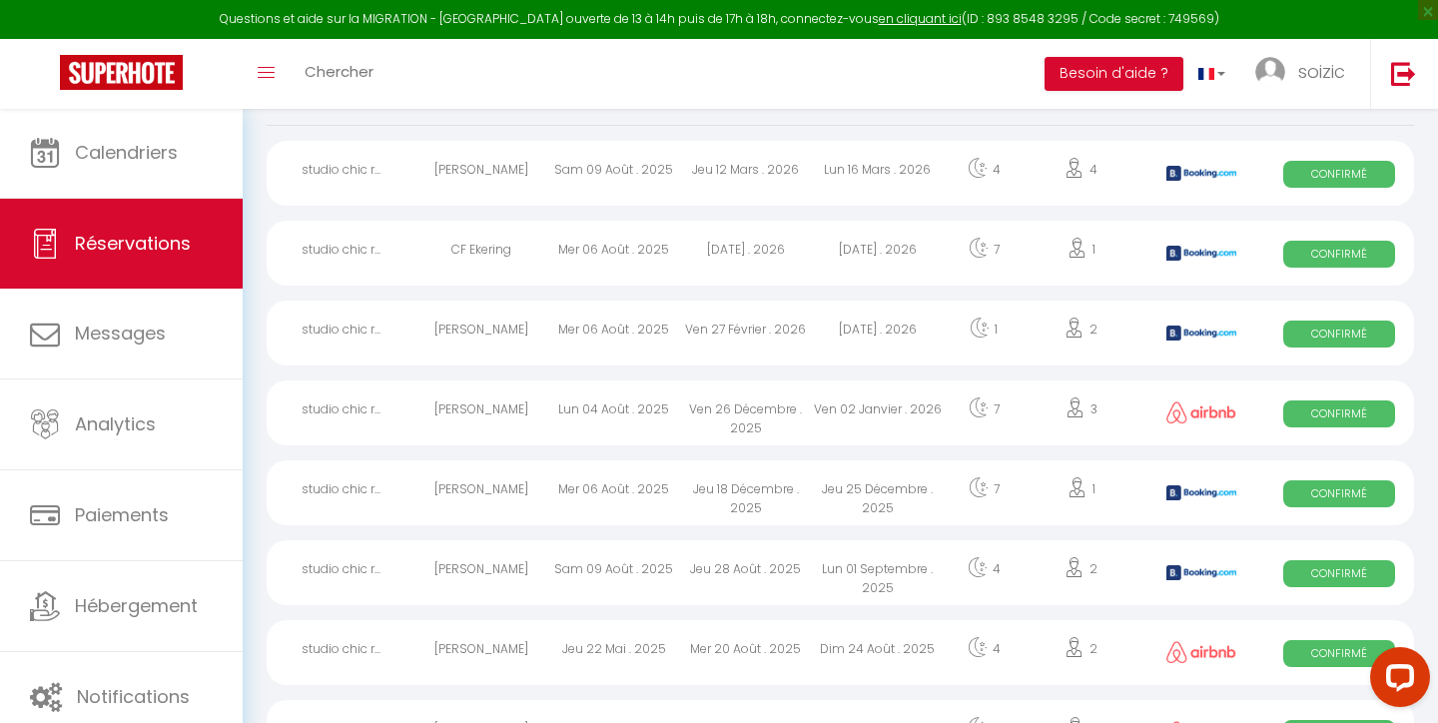
select select "1"
select select
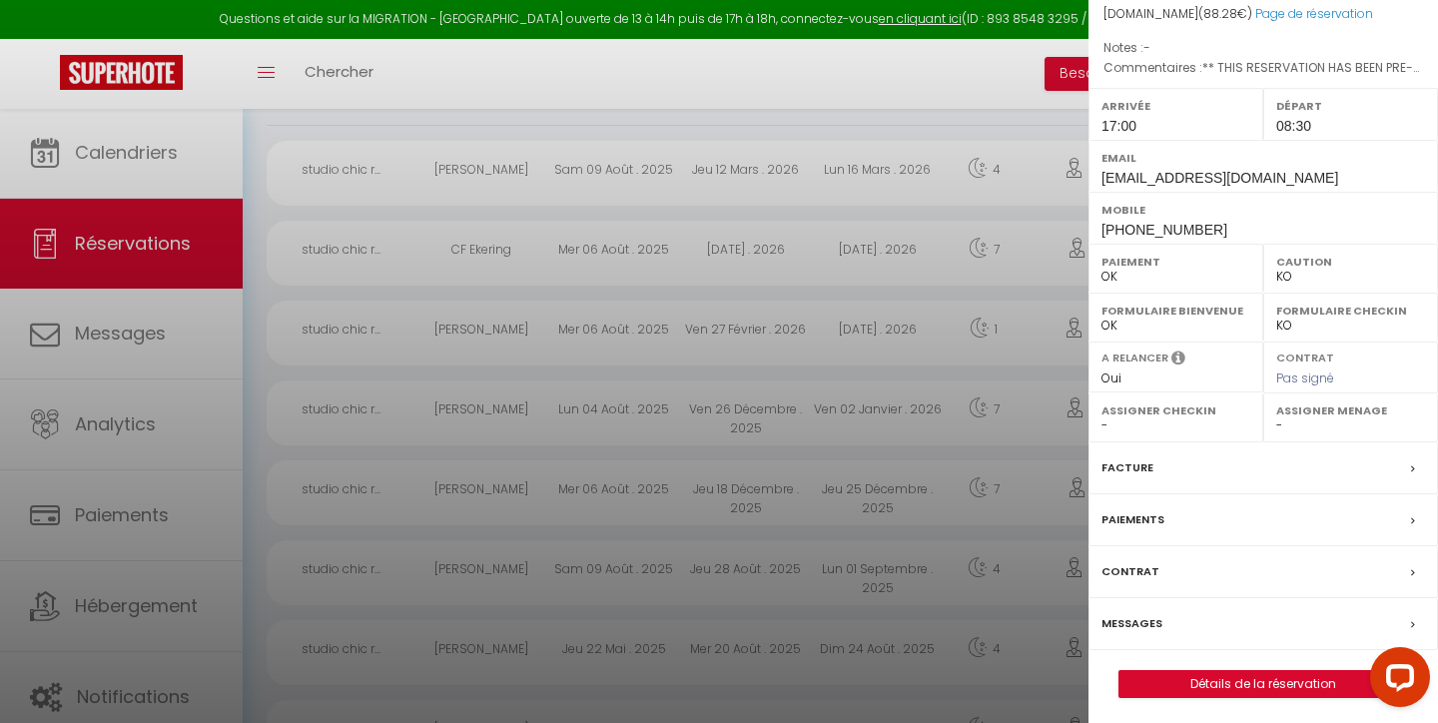
scroll to position [252, 0]
click at [1144, 466] on label "Facture" at bounding box center [1128, 468] width 52 height 21
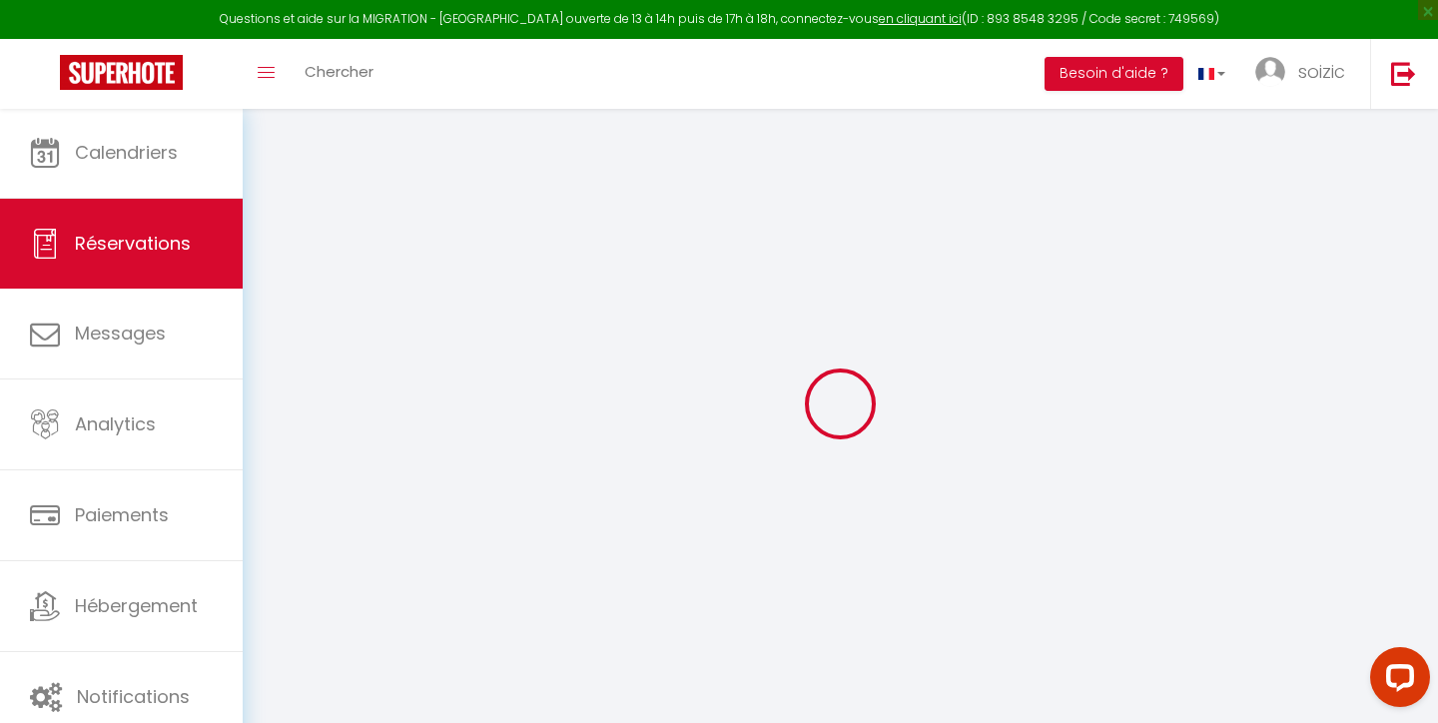
select select "taxes"
select select
checkbox input "false"
select select
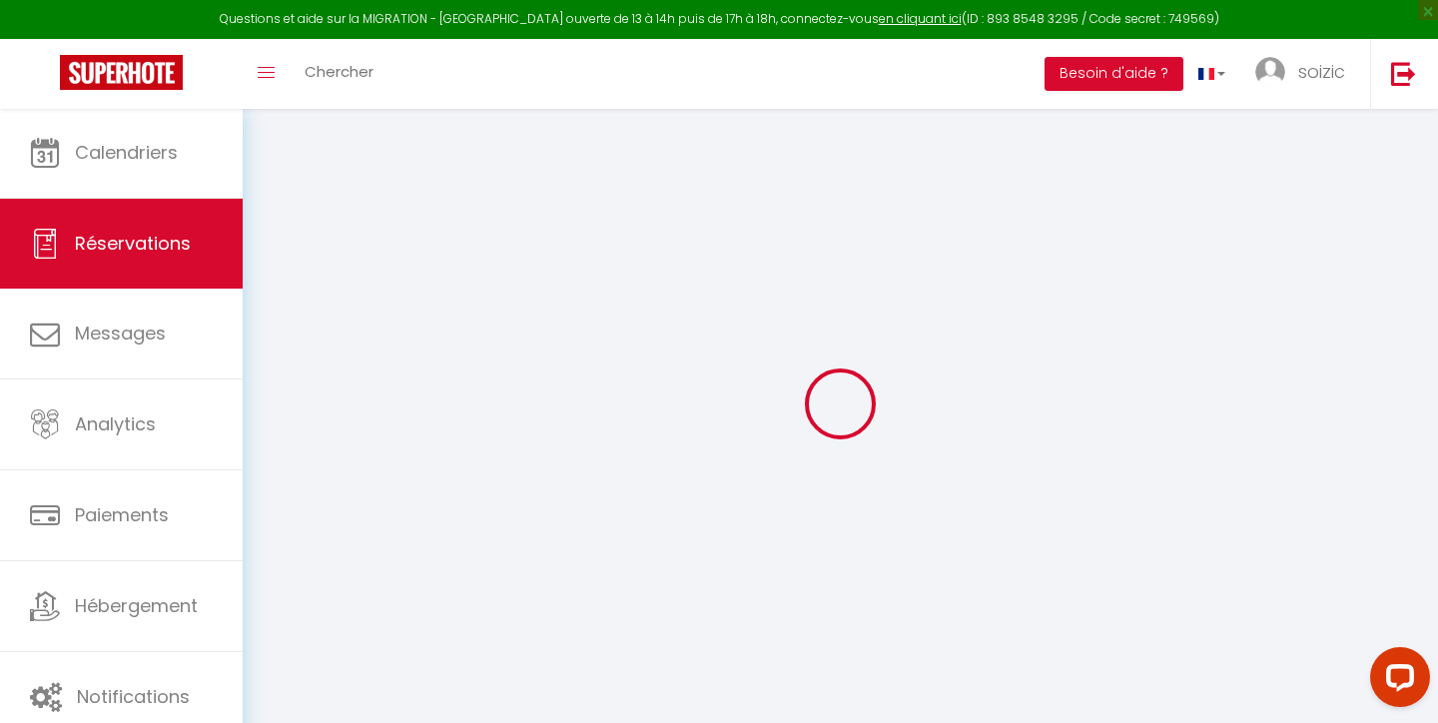
select select
checkbox input "false"
type textarea "** THIS RESERVATION HAS BEEN PRE-PAID ** BOOKING NOTE : Payment charge is EUR 1…"
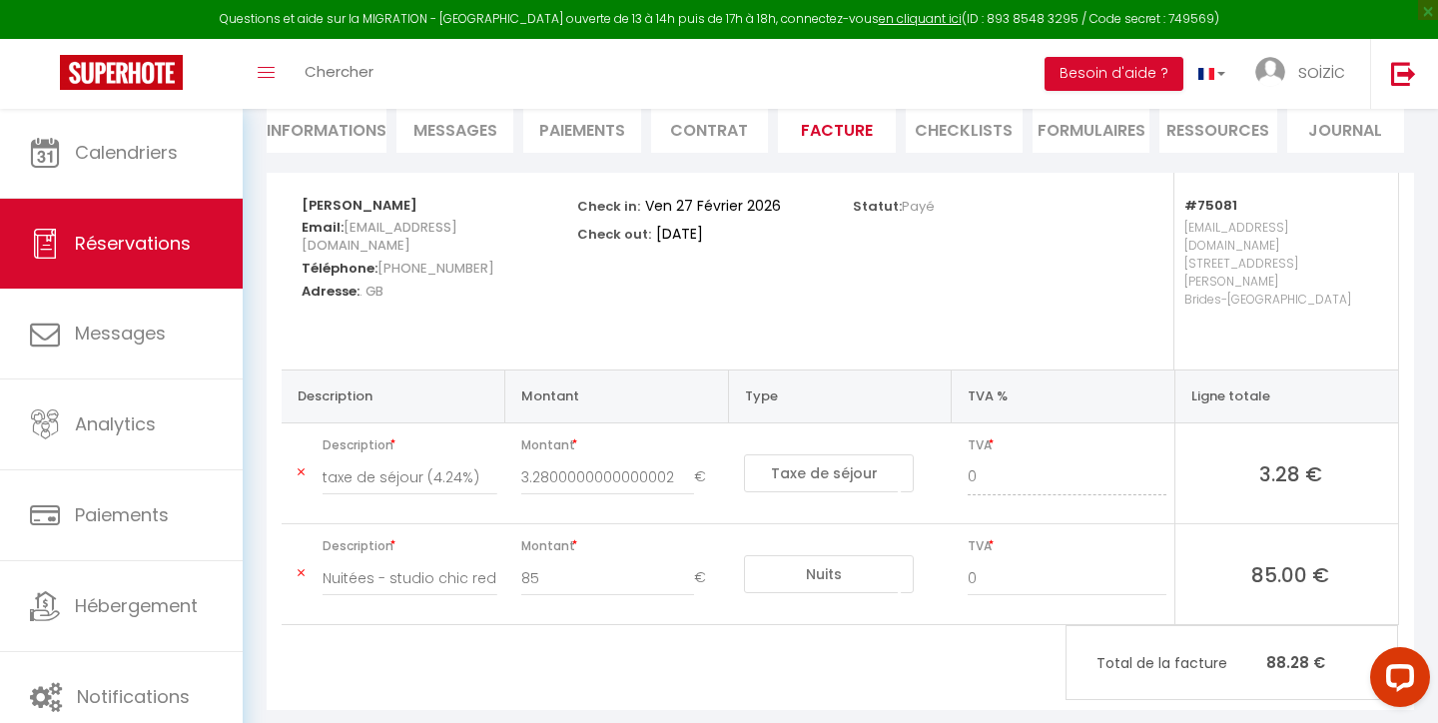
scroll to position [195, 0]
click at [165, 251] on span "Réservations" at bounding box center [133, 243] width 116 height 25
select select "not_cancelled"
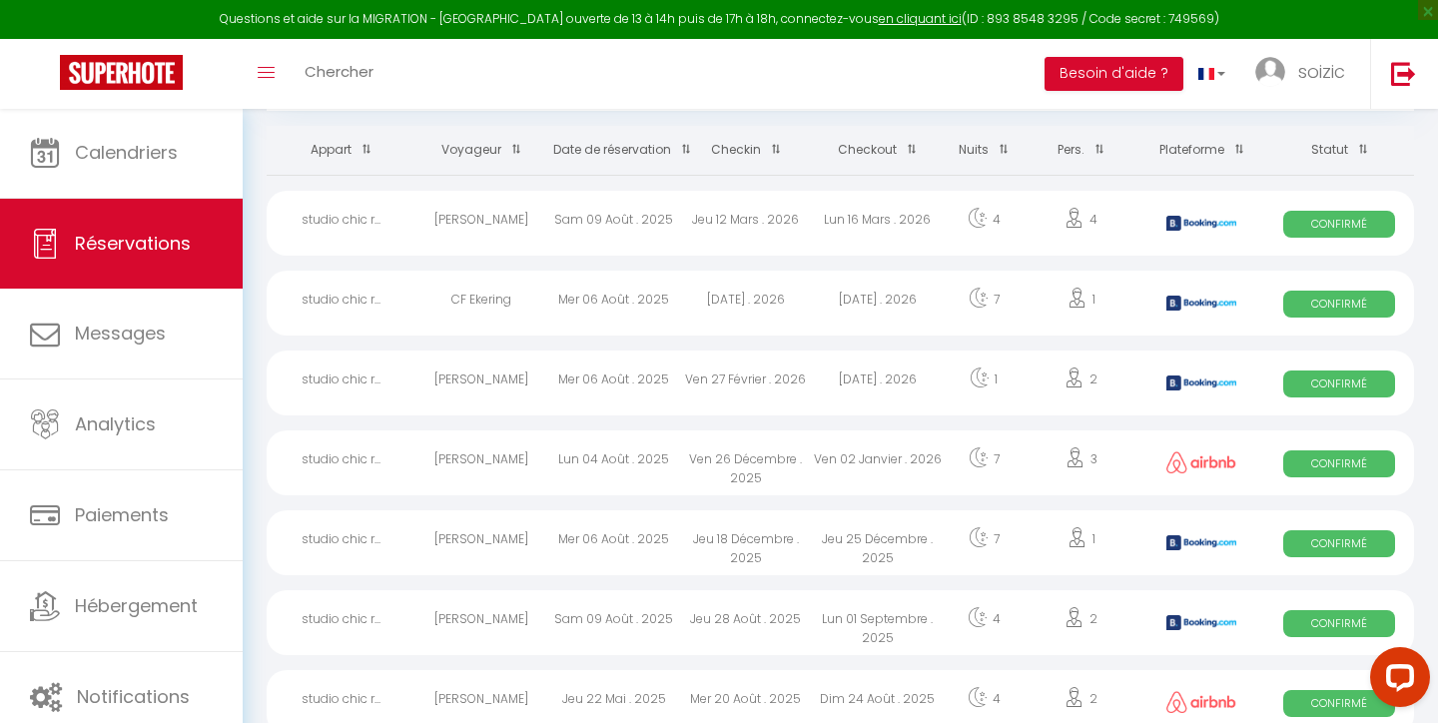
scroll to position [107, 0]
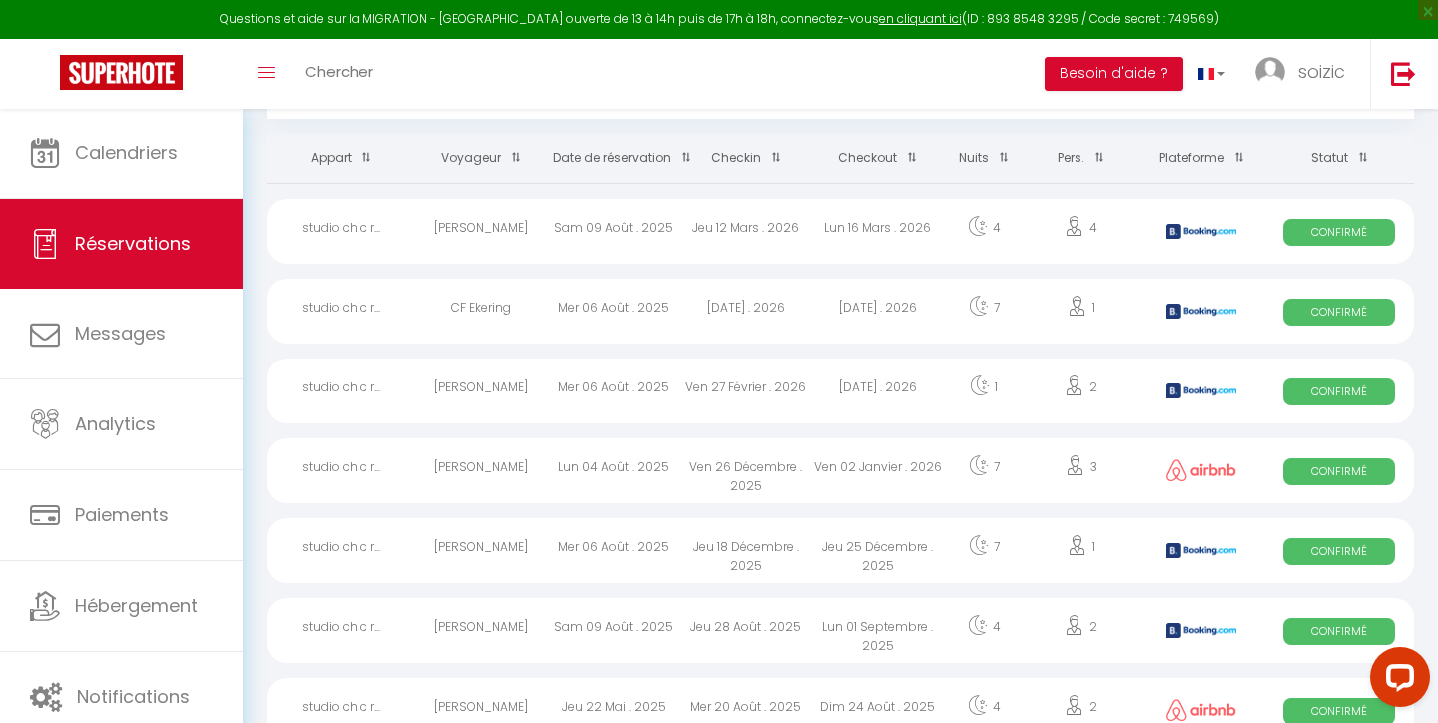
click at [1346, 307] on span "Confirmé" at bounding box center [1339, 312] width 112 height 27
select select "OK"
select select "KO"
select select "0"
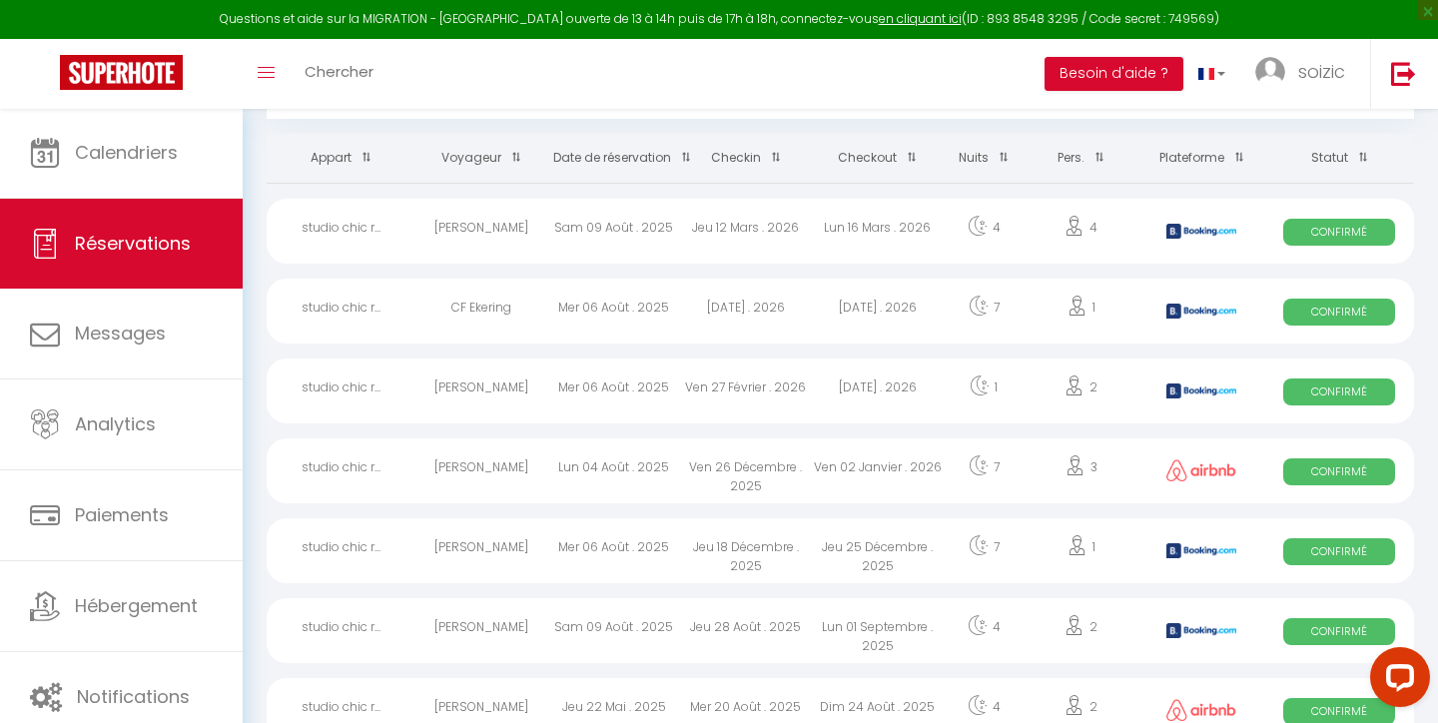
select select "1"
select select
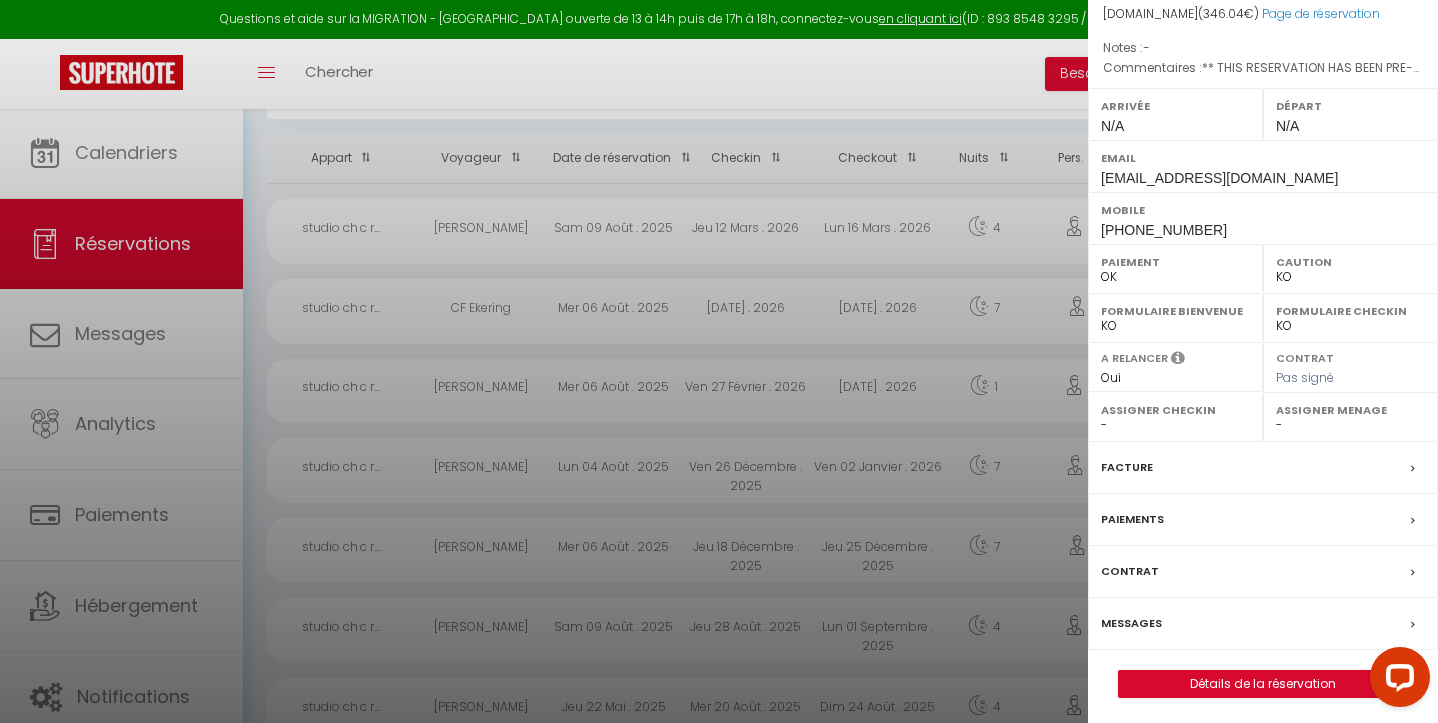
scroll to position [252, 0]
click at [1132, 461] on label "Facture" at bounding box center [1128, 468] width 52 height 21
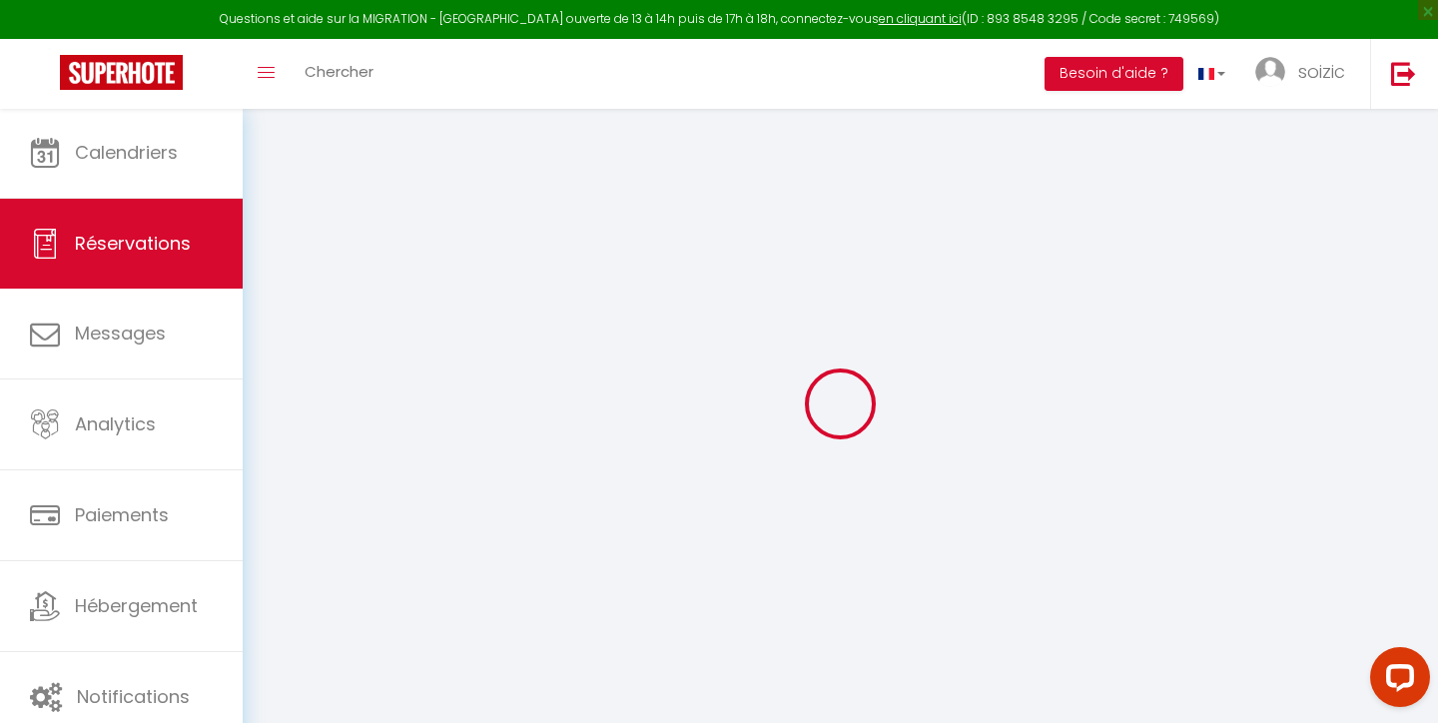
select select "taxes"
select select
checkbox input "false"
type textarea "** THIS RESERVATION HAS BEEN PRE-PAID ** BOOKING NOTE : Payment charge is EUR 4…"
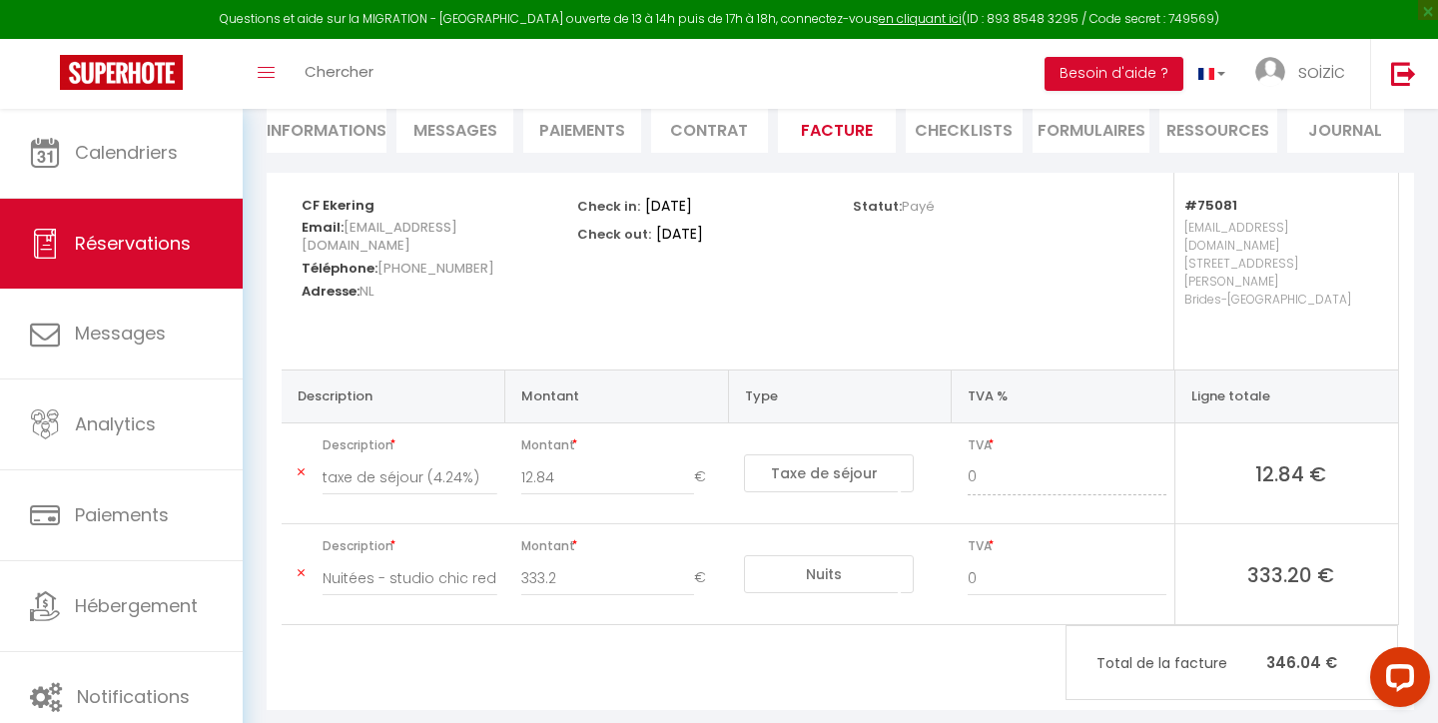
scroll to position [195, 0]
click at [112, 249] on span "Réservations" at bounding box center [133, 243] width 116 height 25
select select "not_cancelled"
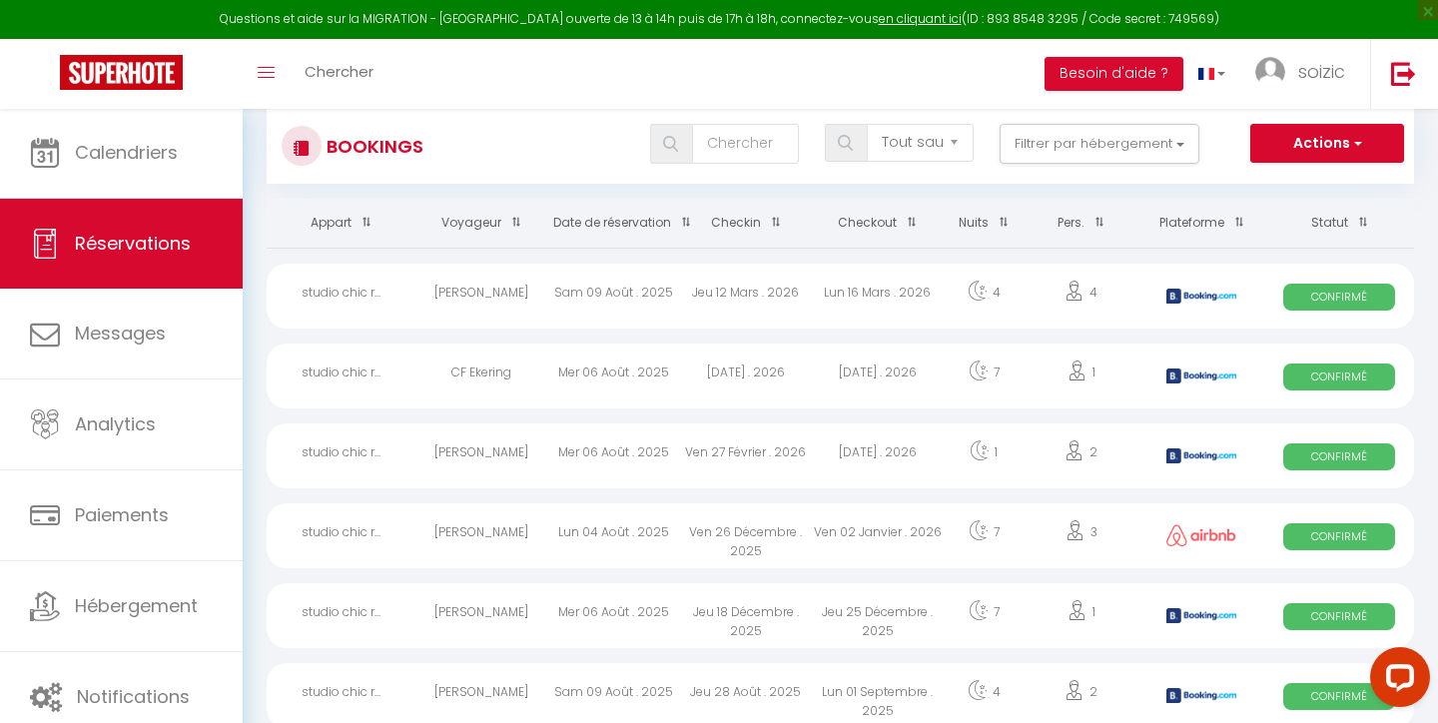
scroll to position [30, 0]
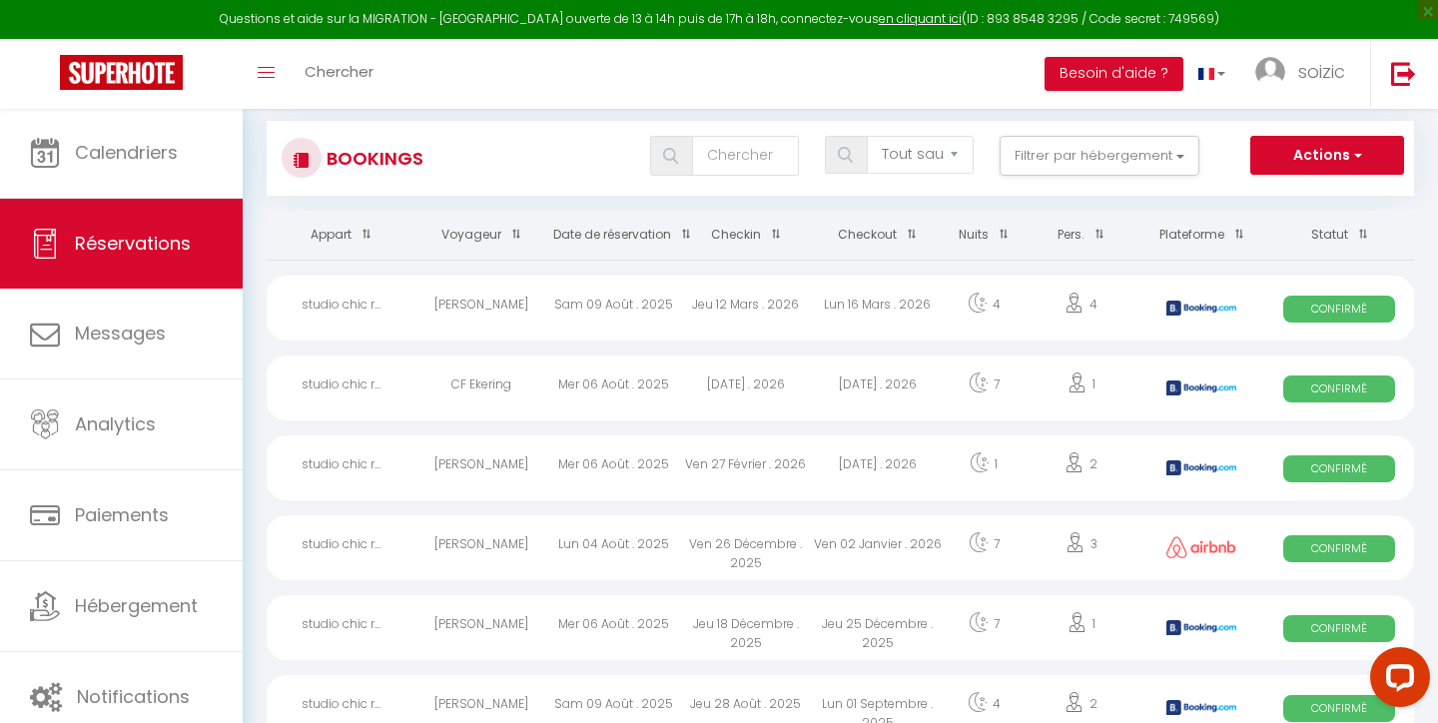
click at [1348, 305] on span "Confirmé" at bounding box center [1339, 309] width 112 height 27
select select "OK"
select select "KO"
select select "0"
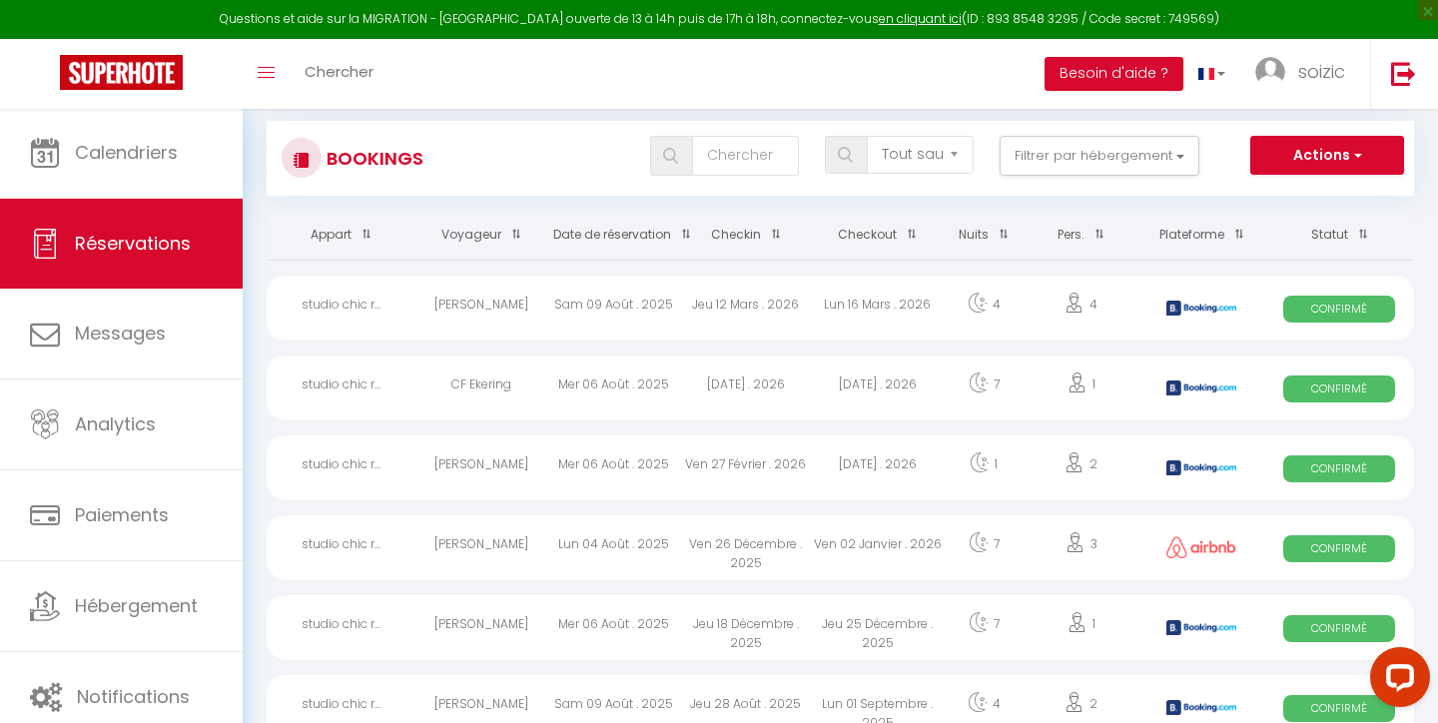
select select "1"
select select
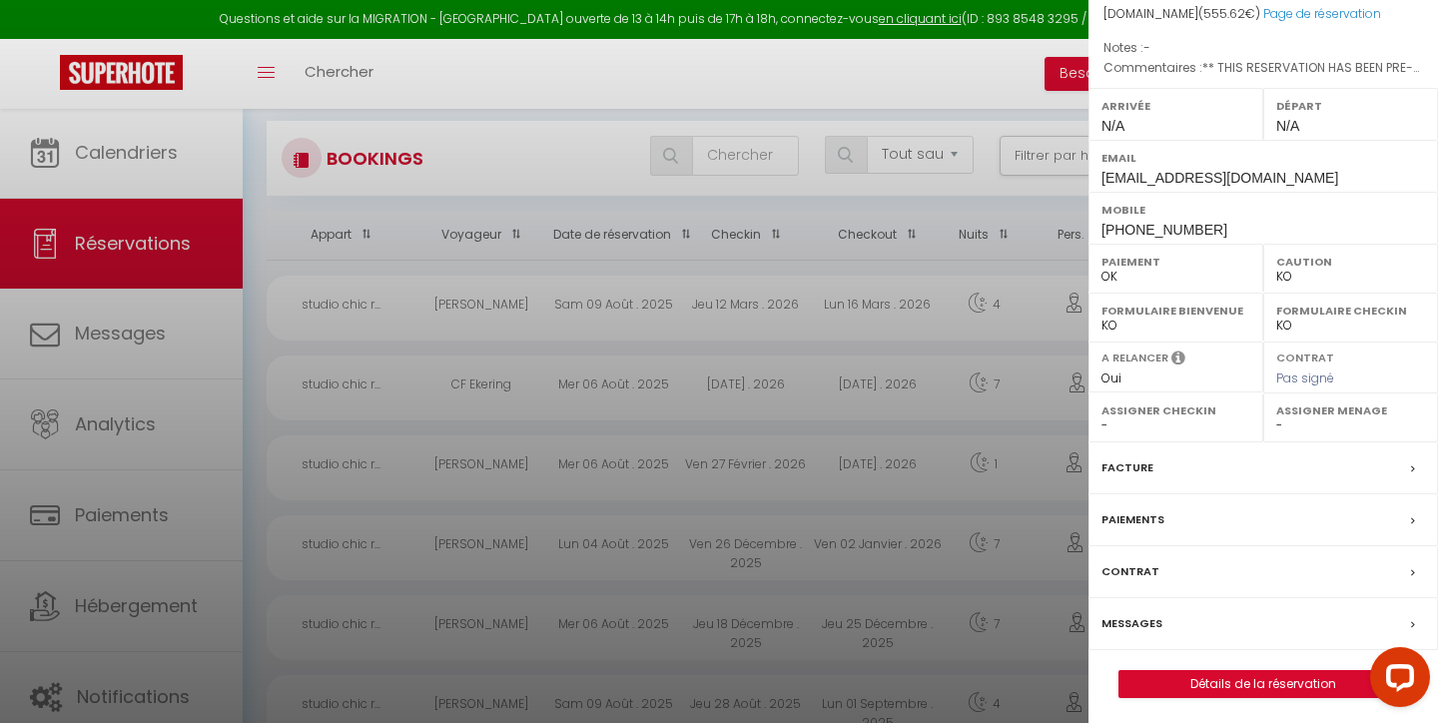
scroll to position [252, 0]
click at [1145, 466] on label "Facture" at bounding box center [1128, 468] width 52 height 21
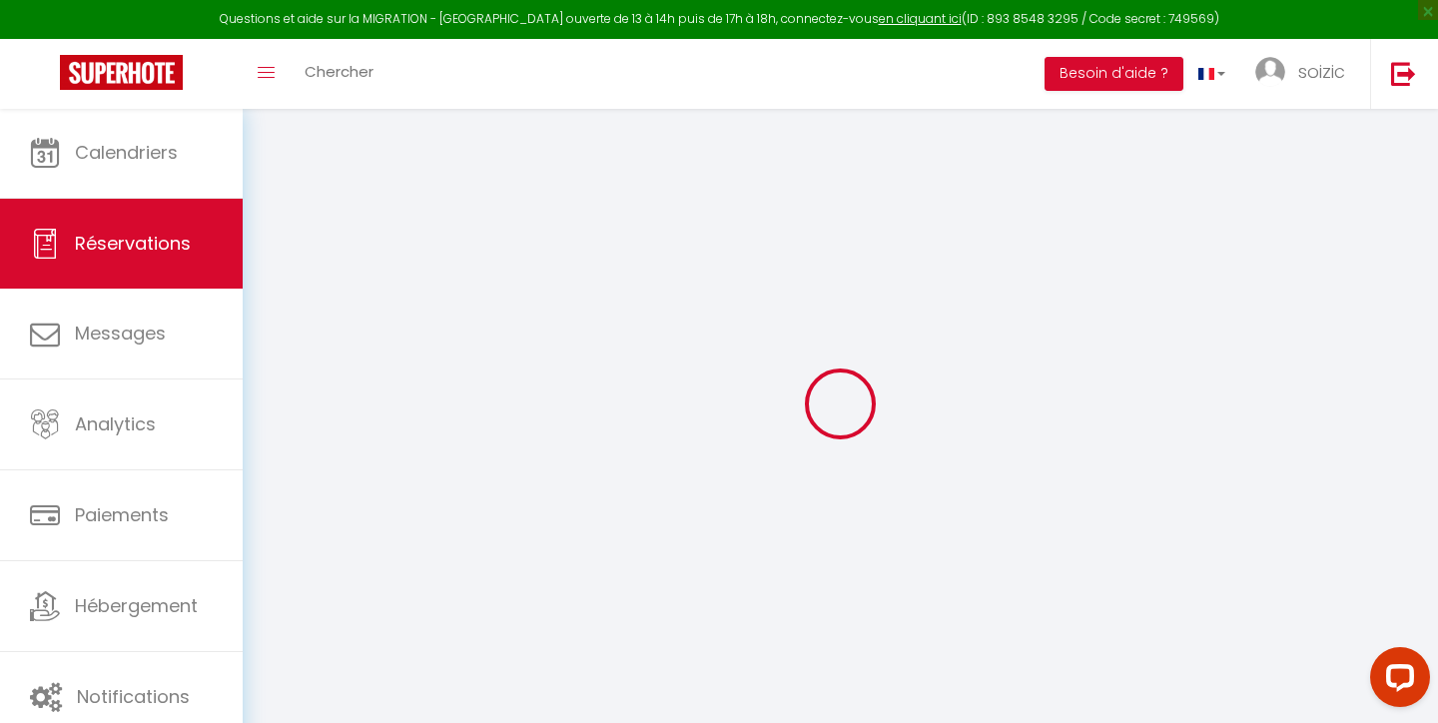
select select "cleaning"
select select "other"
select select "taxes"
select select
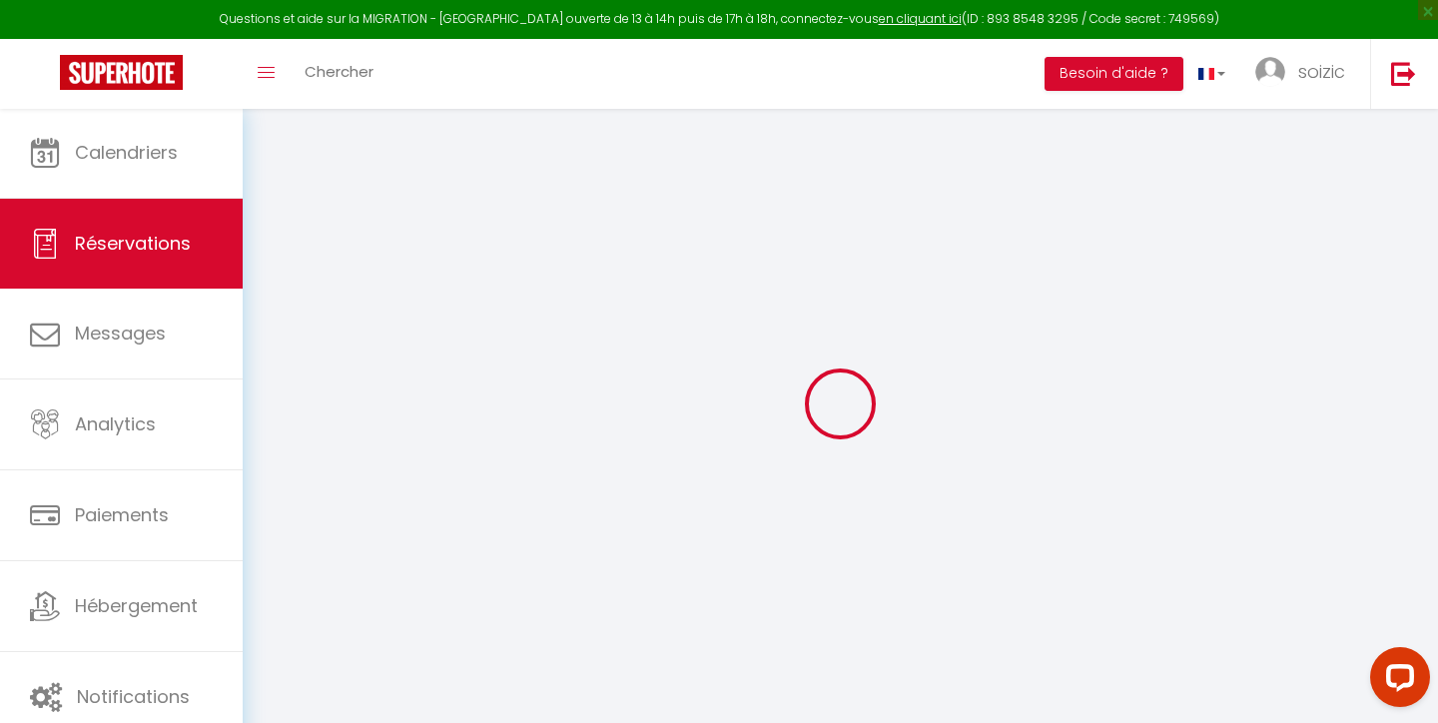
checkbox input "false"
type textarea "** THIS RESERVATION HAS BEEN PRE-PAID ** BOOKING NOTE : Payment charge is EUR 7…"
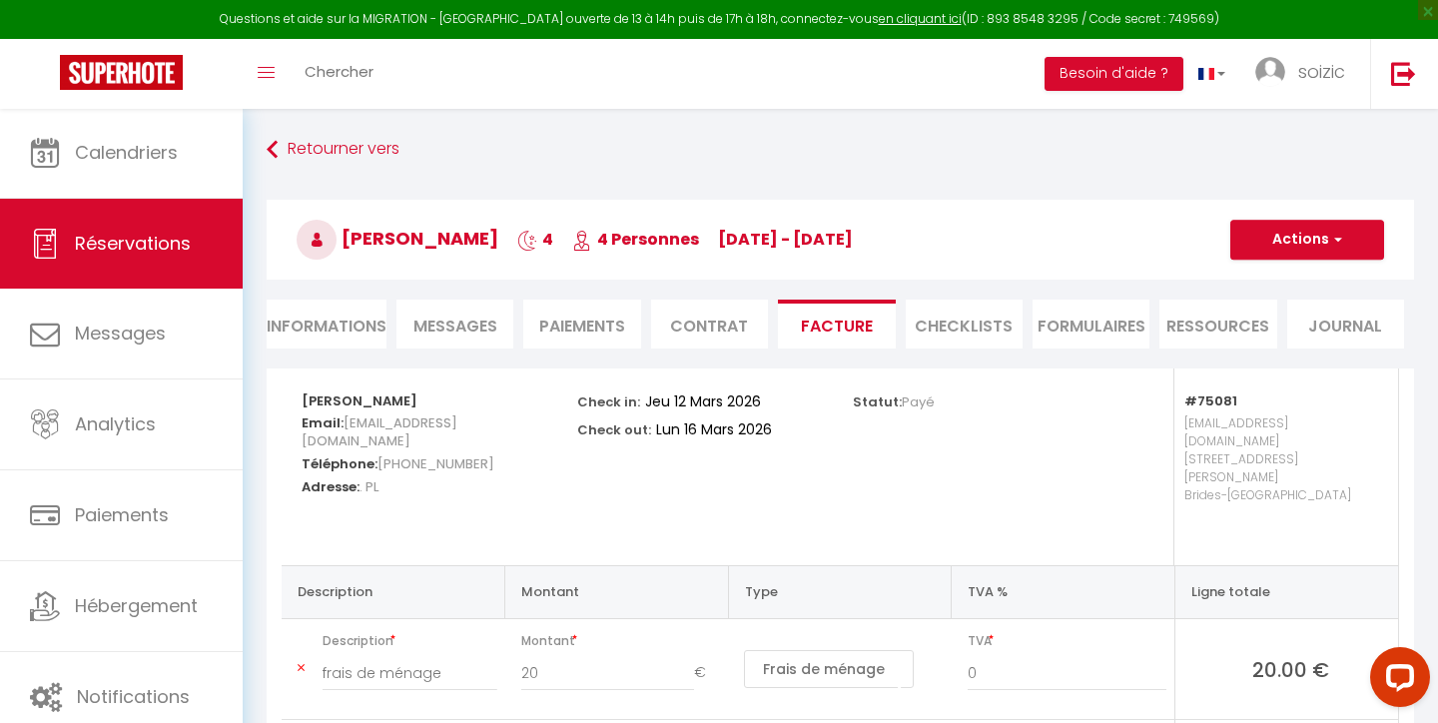
click at [180, 248] on span "Réservations" at bounding box center [133, 243] width 116 height 25
select select "not_cancelled"
